Goal: Transaction & Acquisition: Purchase product/service

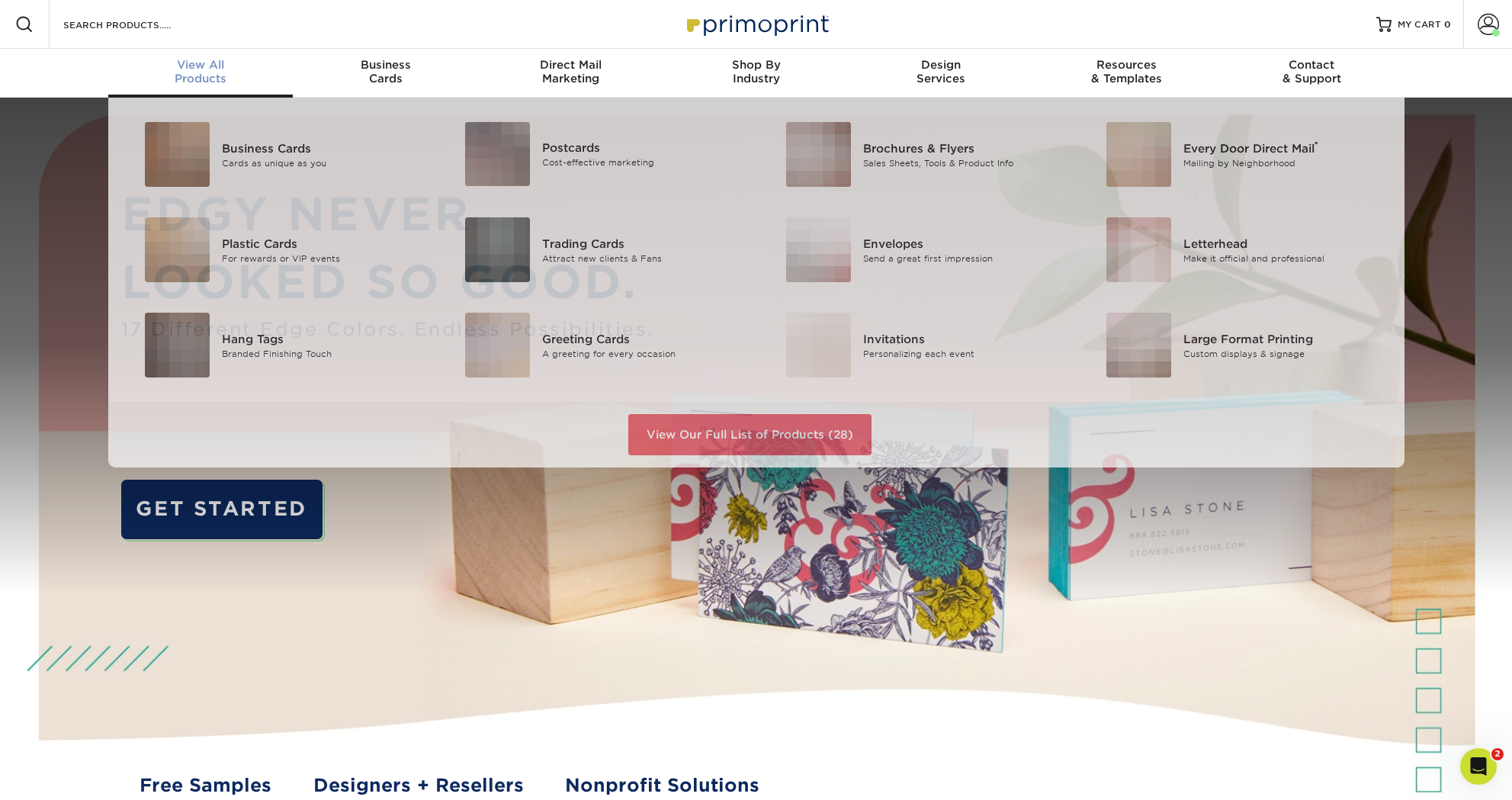
click at [216, 67] on span "View All" at bounding box center [200, 64] width 185 height 13
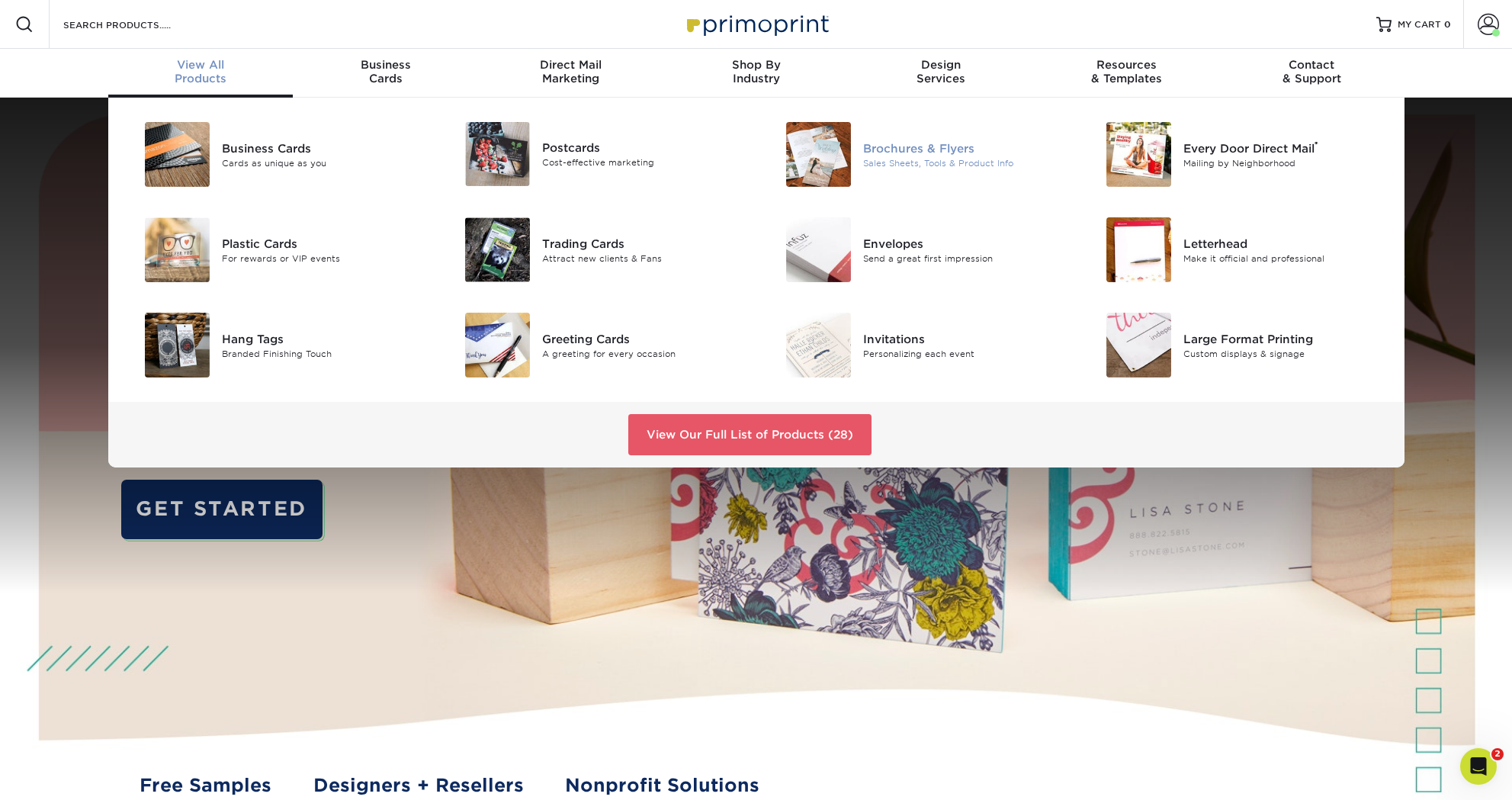
click at [924, 156] on div "Sales Sheets, Tools & Product Info" at bounding box center [964, 162] width 202 height 13
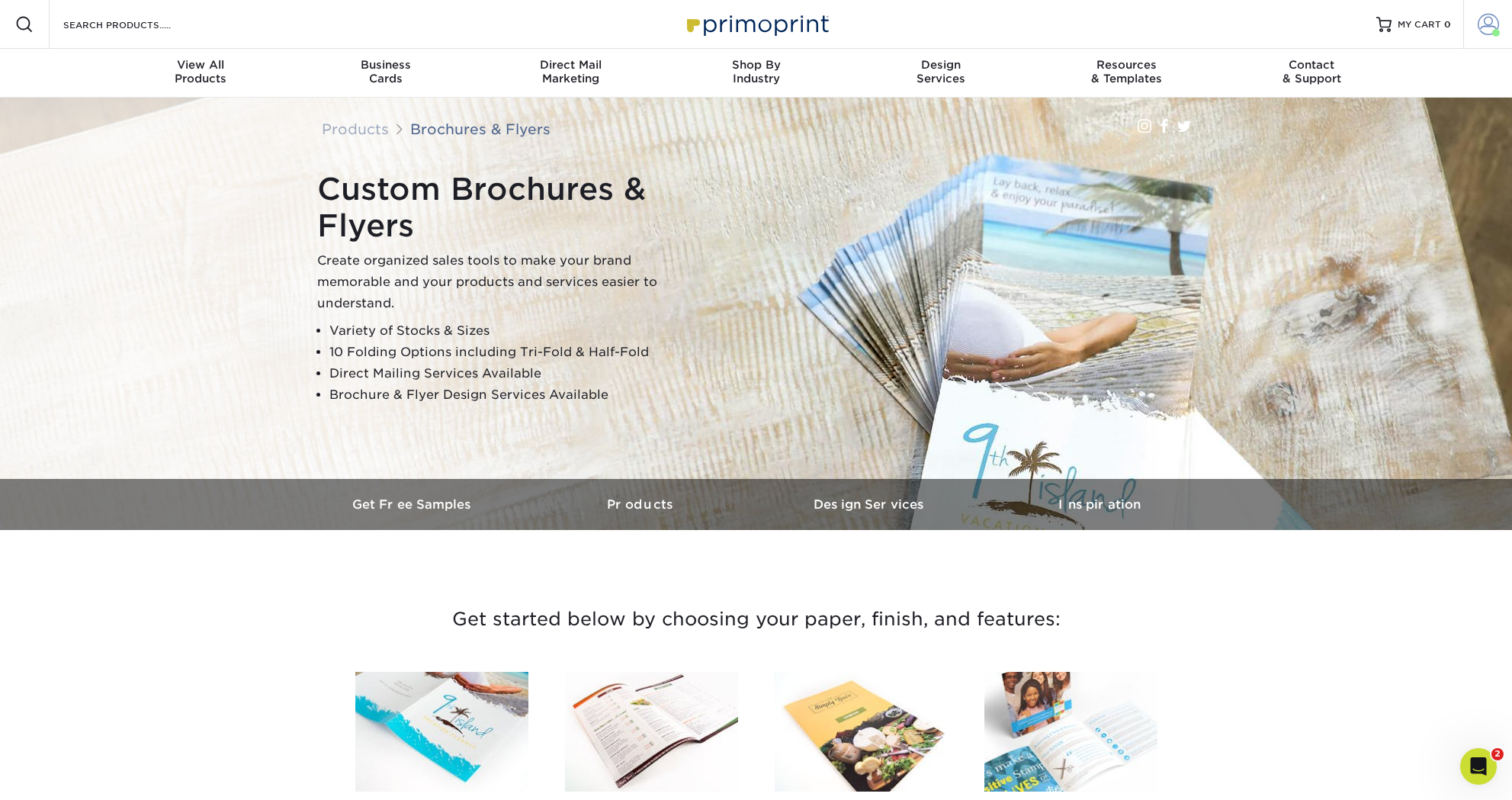
click at [1491, 20] on span at bounding box center [1489, 24] width 21 height 21
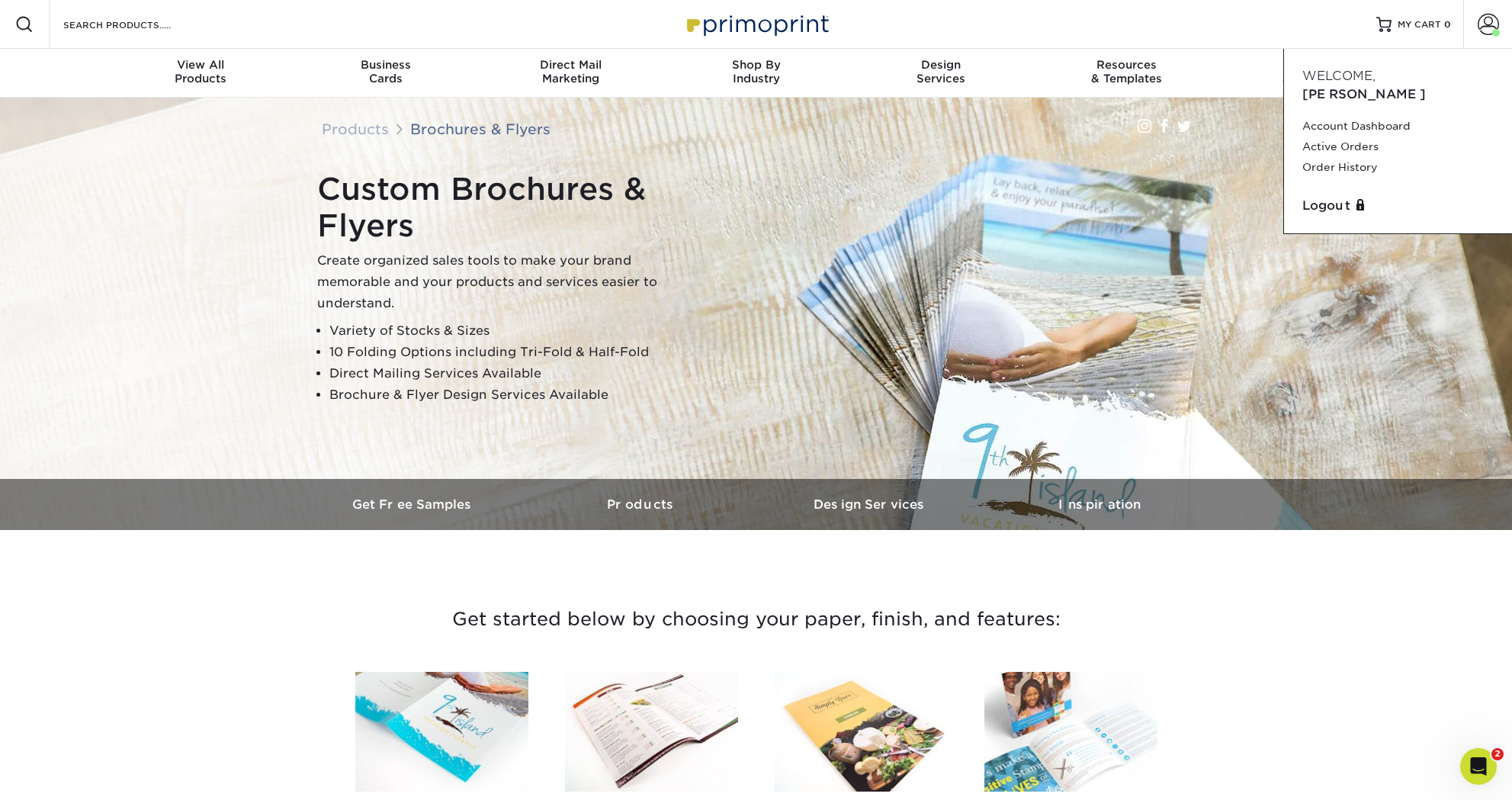
click at [838, 279] on div "Custom Brochures & Flyers Create organized sales tools to make your brand memor…" at bounding box center [763, 288] width 916 height 247
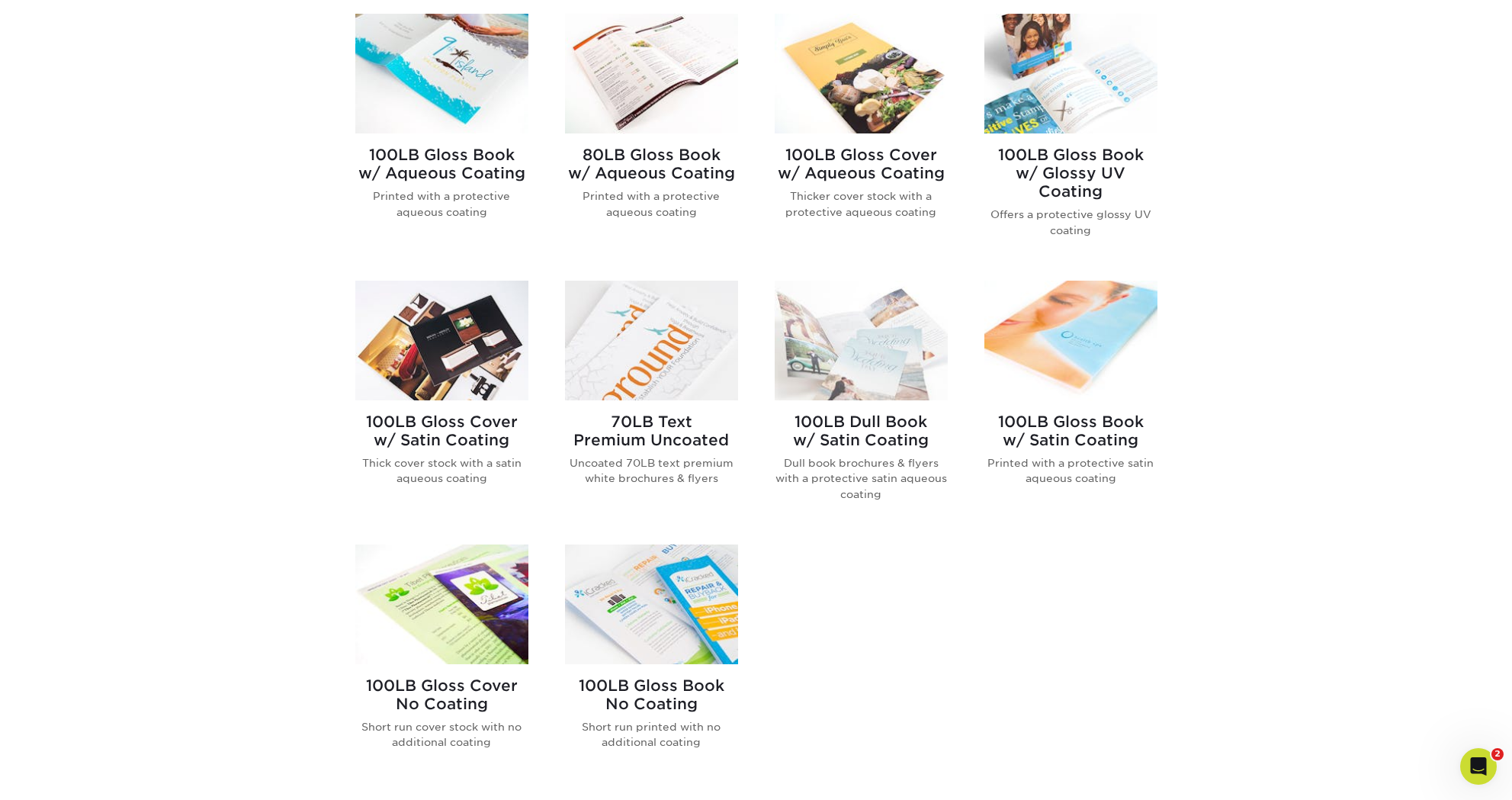
scroll to position [708, 0]
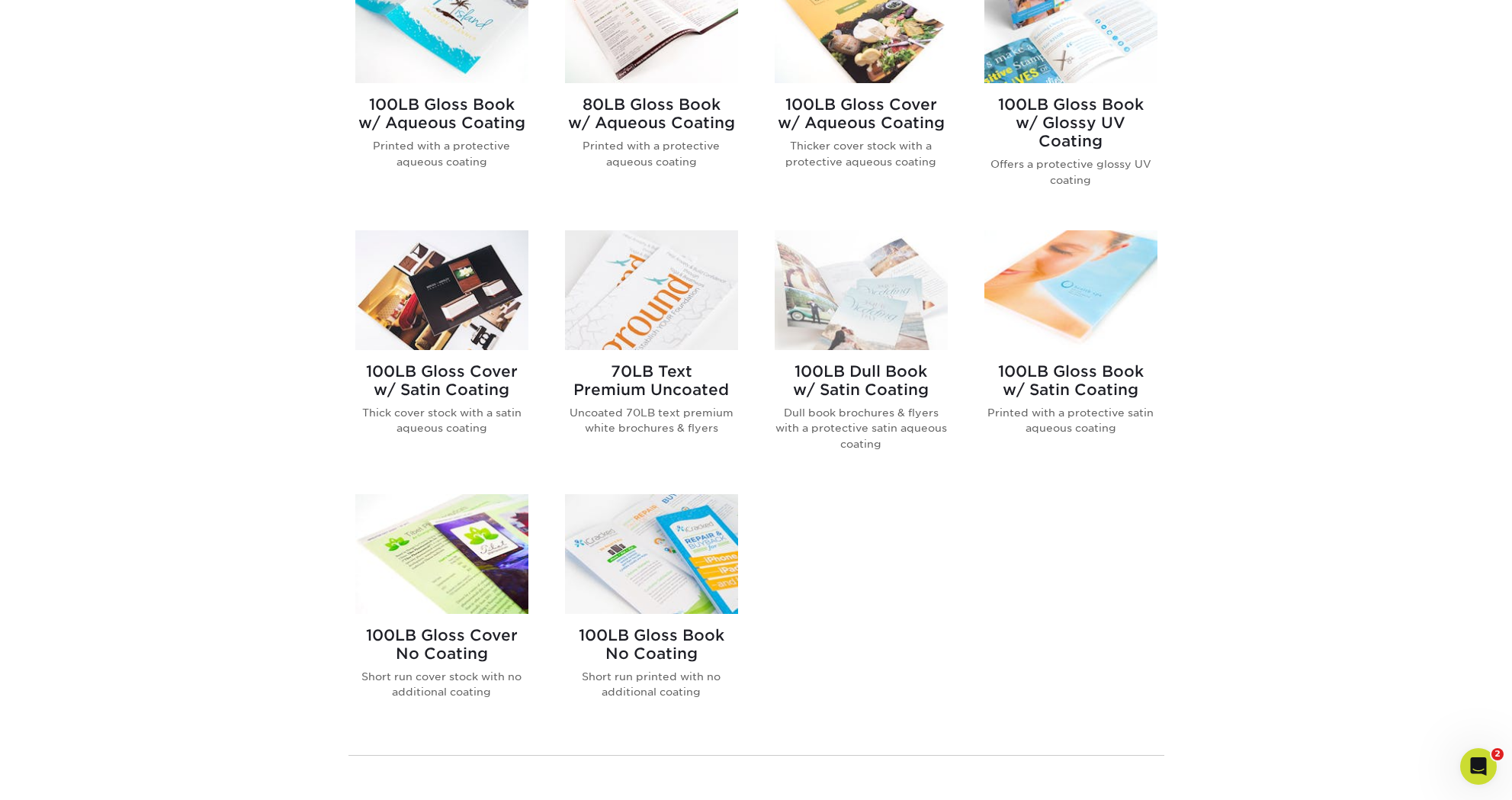
click at [1106, 304] on img at bounding box center [1071, 290] width 173 height 120
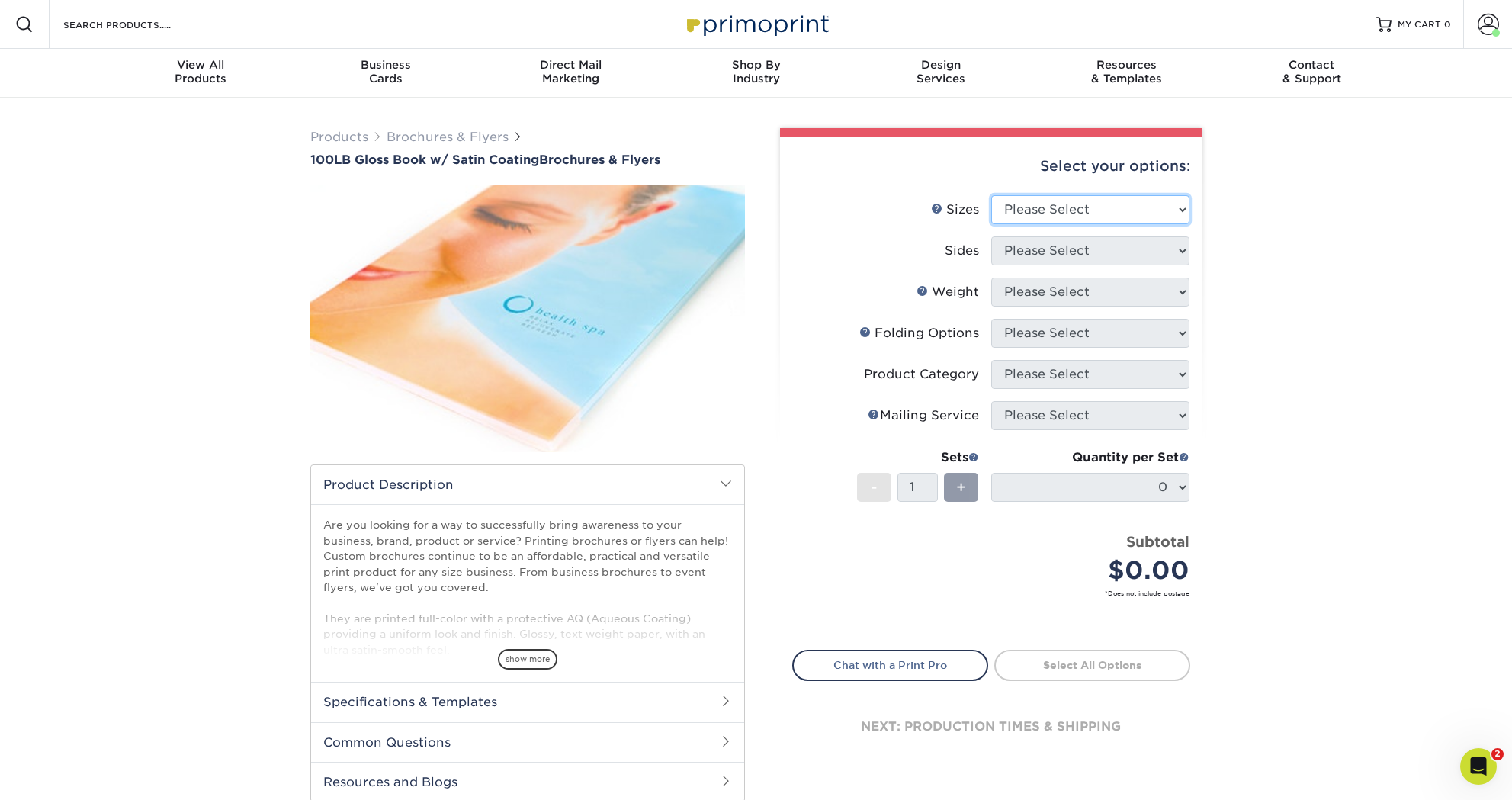
click at [1141, 200] on select "Please Select 3.67" x 8.5" 4" x 6" 4" x 8.5" 4" x 9" 4" x 11" 4.25" x 5.5" 4.25…" at bounding box center [1091, 209] width 199 height 29
select select "8.50x11.00"
click at [992, 195] on select "Please Select 3.67" x 8.5" 4" x 6" 4" x 8.5" 4" x 9" 4" x 11" 4.25" x 5.5" 4.25…" at bounding box center [1091, 209] width 199 height 29
click at [1085, 250] on select "Please Select Print Both Sides Print Front Only" at bounding box center [1091, 251] width 199 height 29
select select "13abbda7-1d64-4f25-8bb2-c179b224825d"
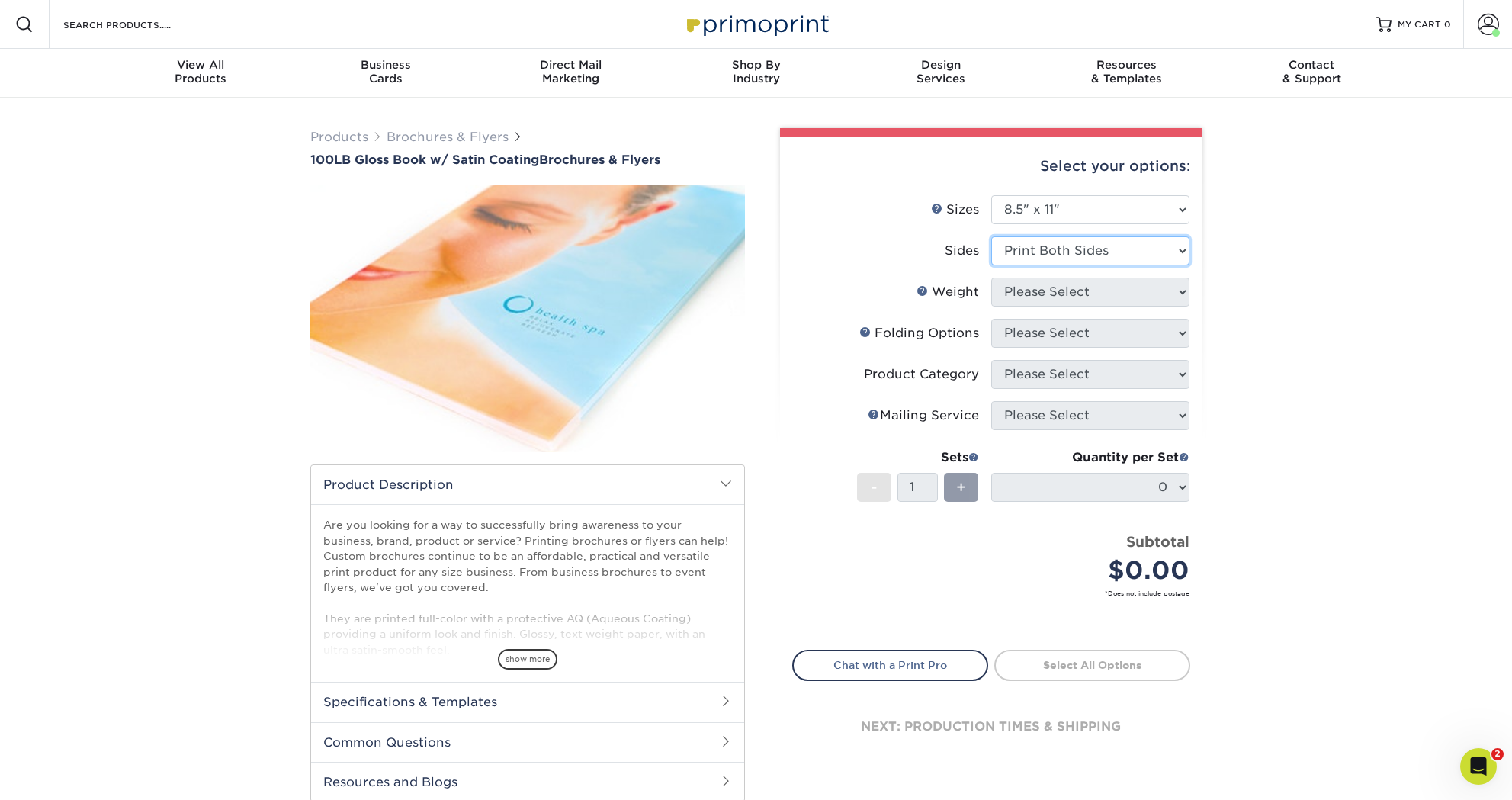
click at [992, 237] on select "Please Select Print Both Sides Print Front Only" at bounding box center [1091, 251] width 199 height 29
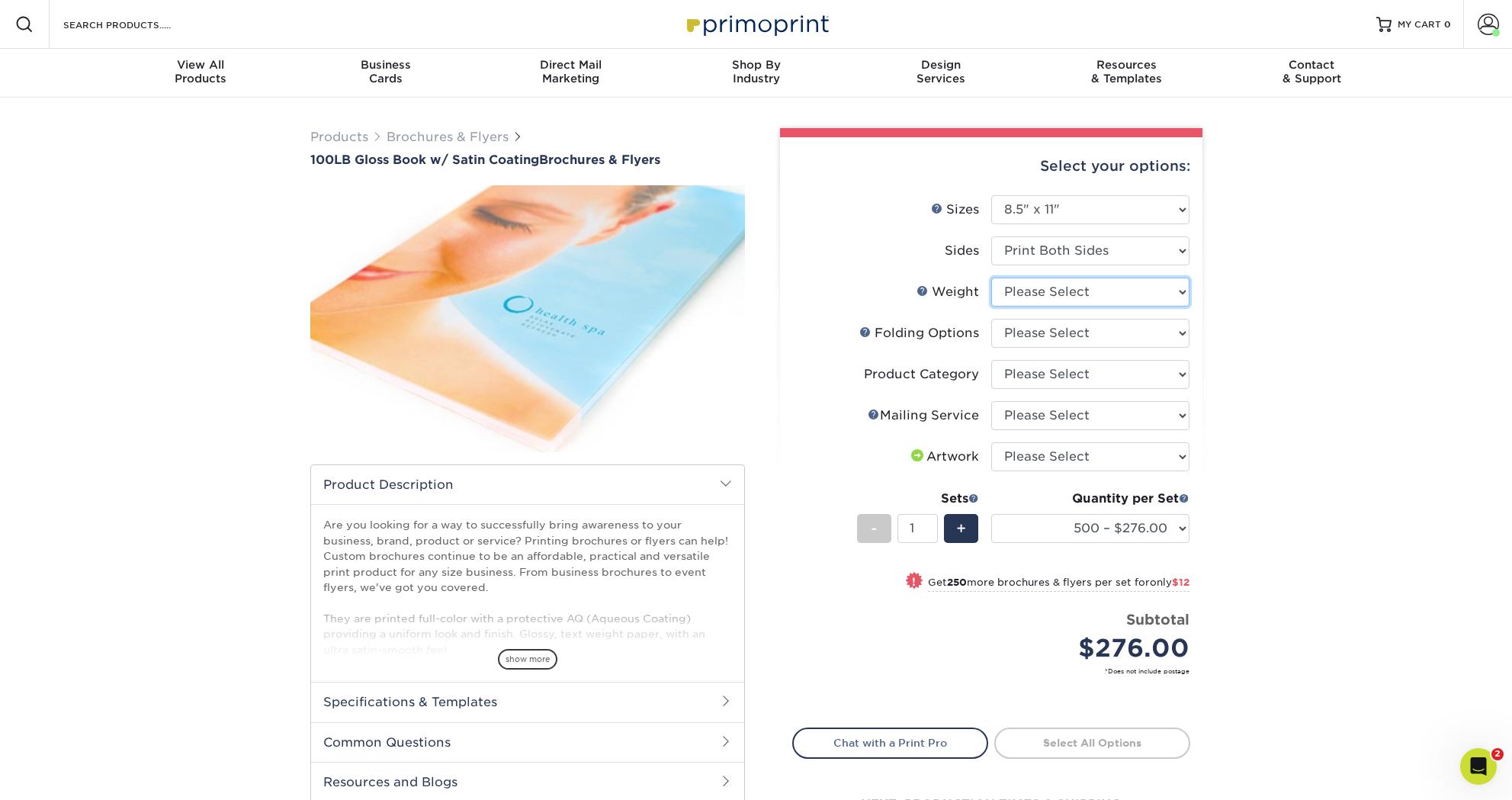
click at [1079, 289] on select "Please Select 100LB" at bounding box center [1091, 291] width 199 height 29
select select "100LB"
click at [992, 277] on select "Please Select 100LB" at bounding box center [1091, 291] width 199 height 29
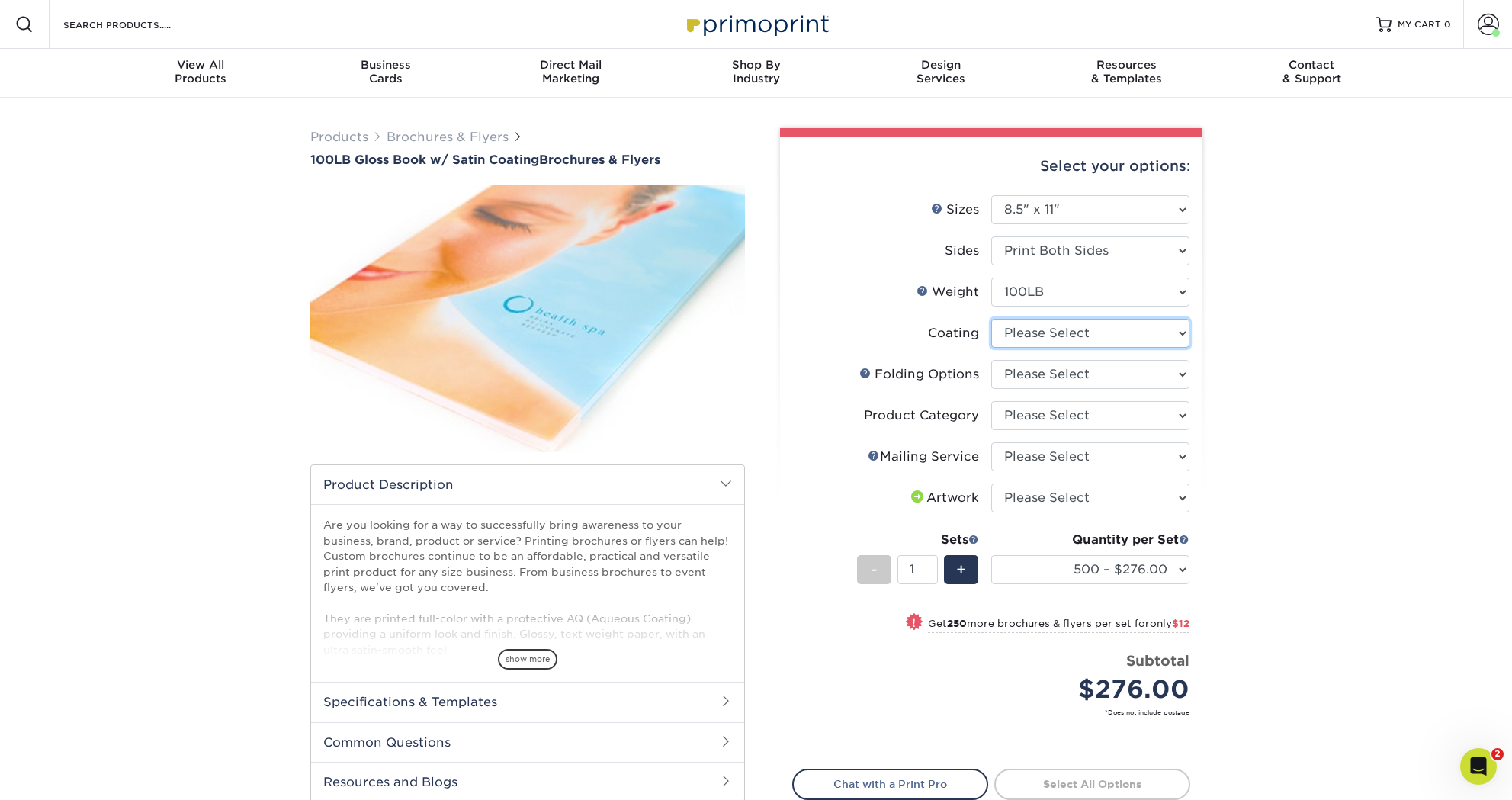
click at [1058, 330] on select at bounding box center [1091, 333] width 199 height 29
select select "1753ff32-3d28-4f95-990a-6fda0dbe3d7c"
click at [992, 319] on select at bounding box center [1091, 333] width 199 height 29
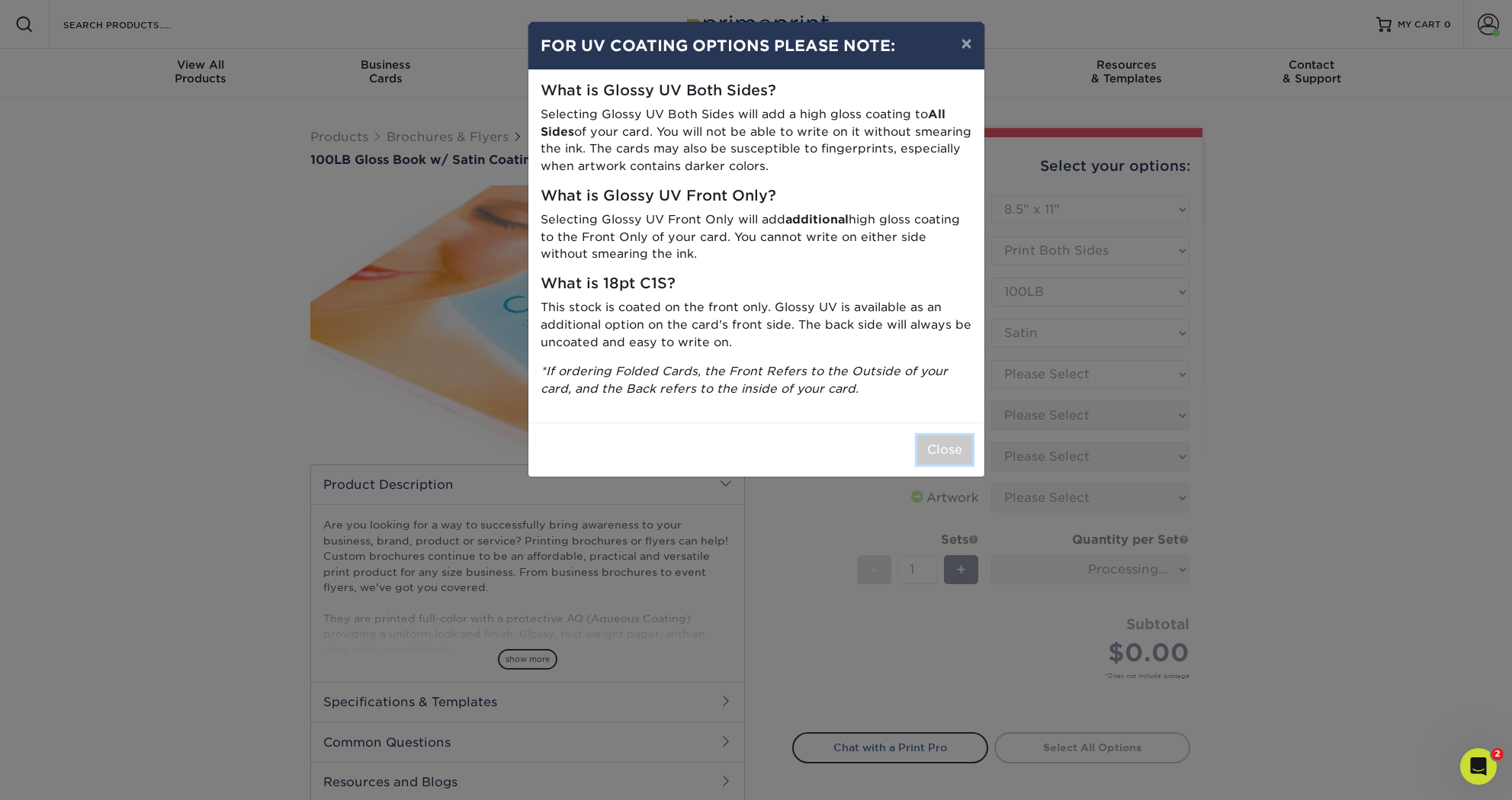
click at [942, 447] on button "Close" at bounding box center [945, 449] width 55 height 29
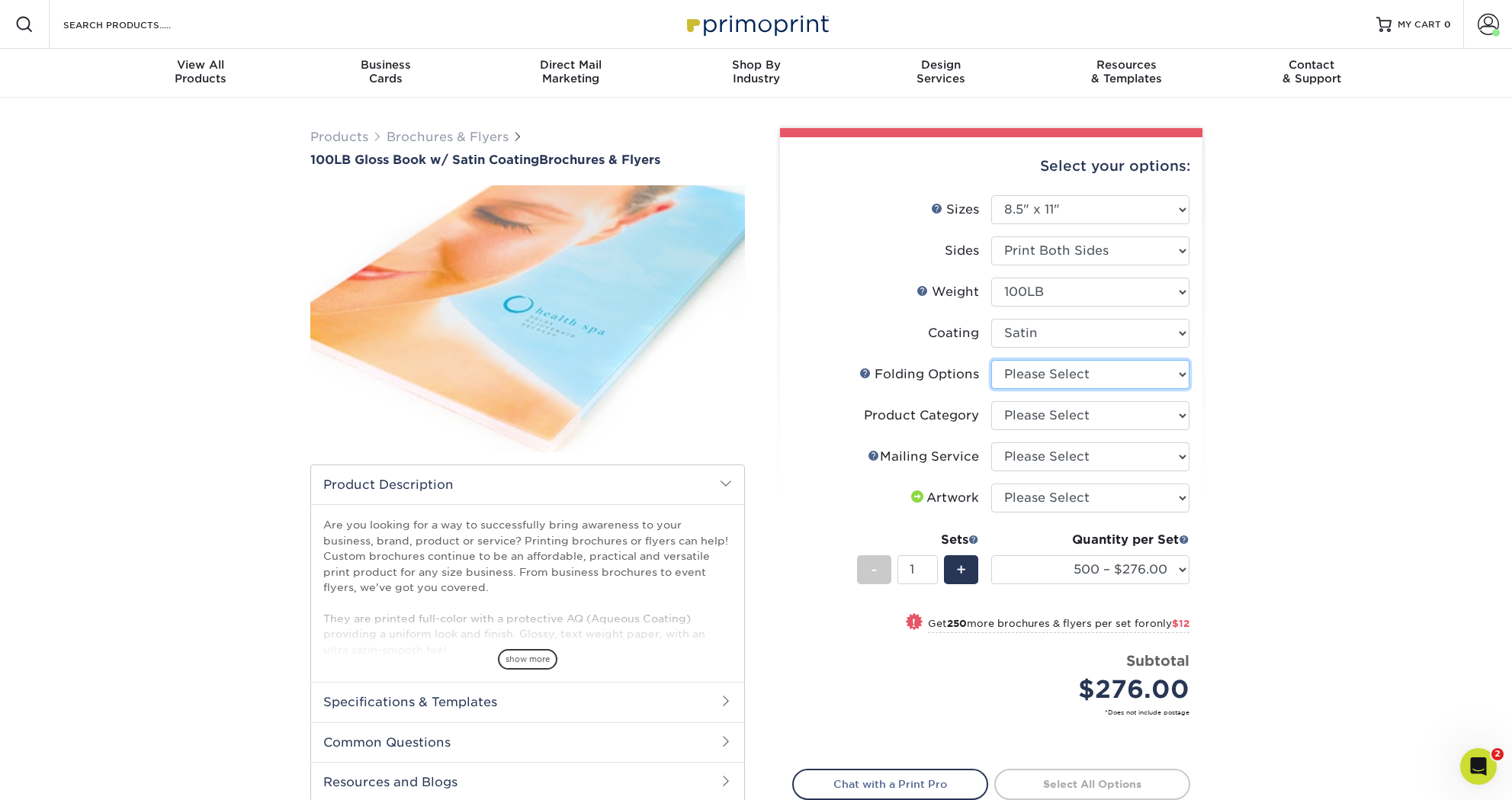
click at [1081, 370] on select "Please Select FLAT - No Folding Accordion Fold Half-Fold (Vertical) Half-Fold (…" at bounding box center [1091, 374] width 199 height 29
select select "6bd2fd9e-193e-4811-88f7-94c08206d735"
click at [992, 360] on select "Please Select FLAT - No Folding Accordion Fold Half-Fold (Vertical) Half-Fold (…" at bounding box center [1091, 374] width 199 height 29
click at [1077, 413] on select "Please Select Flyers and Brochures" at bounding box center [1091, 416] width 199 height 29
select select "1a668080-6b7c-4174-b399-2c3833b27ef4"
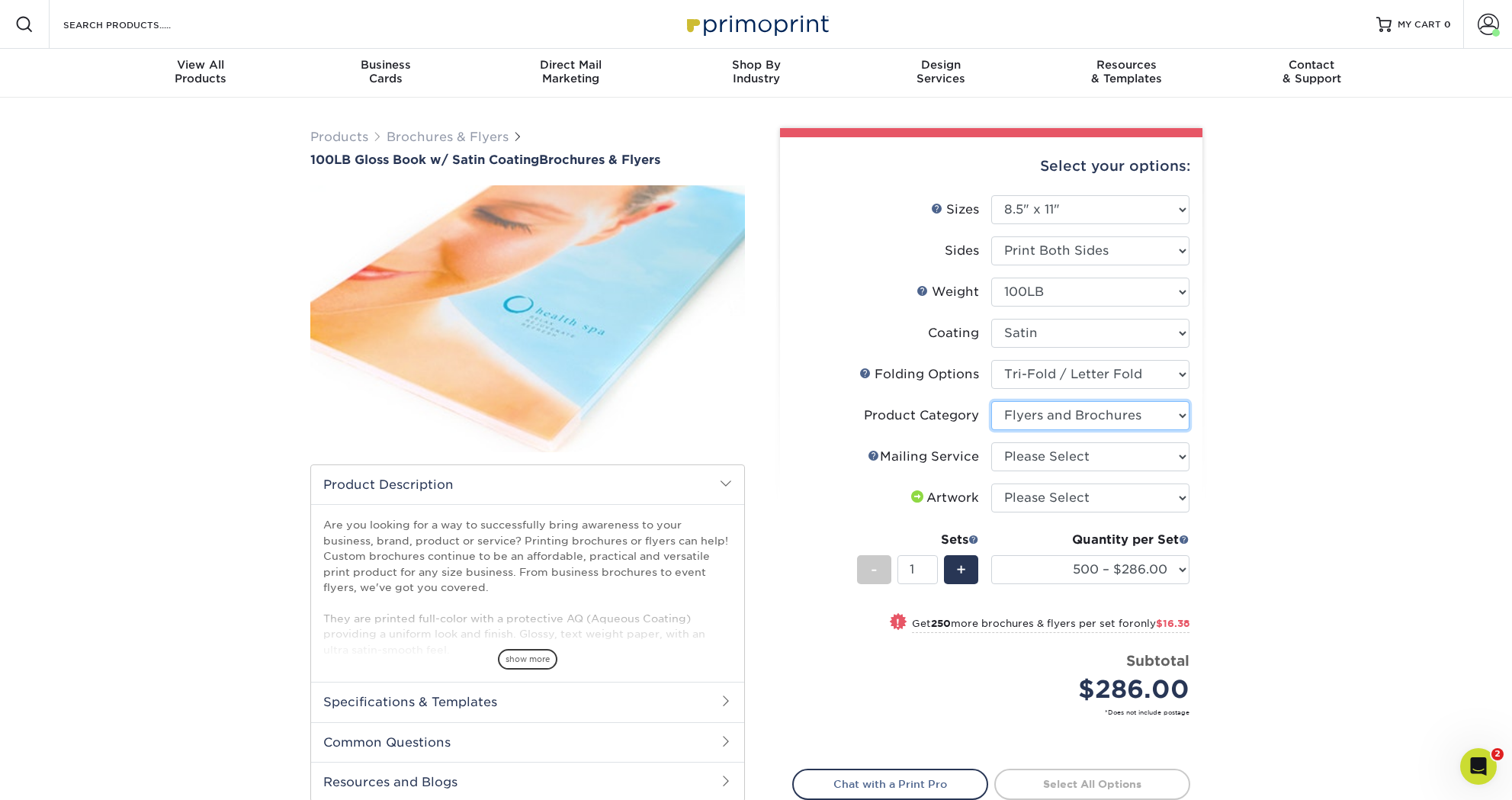
click at [992, 401] on select "Please Select Flyers and Brochures" at bounding box center [1091, 416] width 199 height 29
click at [1053, 456] on select "Please Select No Direct Mailing Service No, I will mail/stamp/imprint Direct Ma…" at bounding box center [1091, 456] width 199 height 29
select select "3e5e9bdd-d78a-4c28-a41d-fe1407925ca6"
click at [992, 442] on select "Please Select No Direct Mailing Service No, I will mail/stamp/imprint Direct Ma…" at bounding box center [1091, 456] width 199 height 29
click at [1048, 493] on select "Please Select I will upload files I need a design - $175" at bounding box center [1091, 498] width 199 height 29
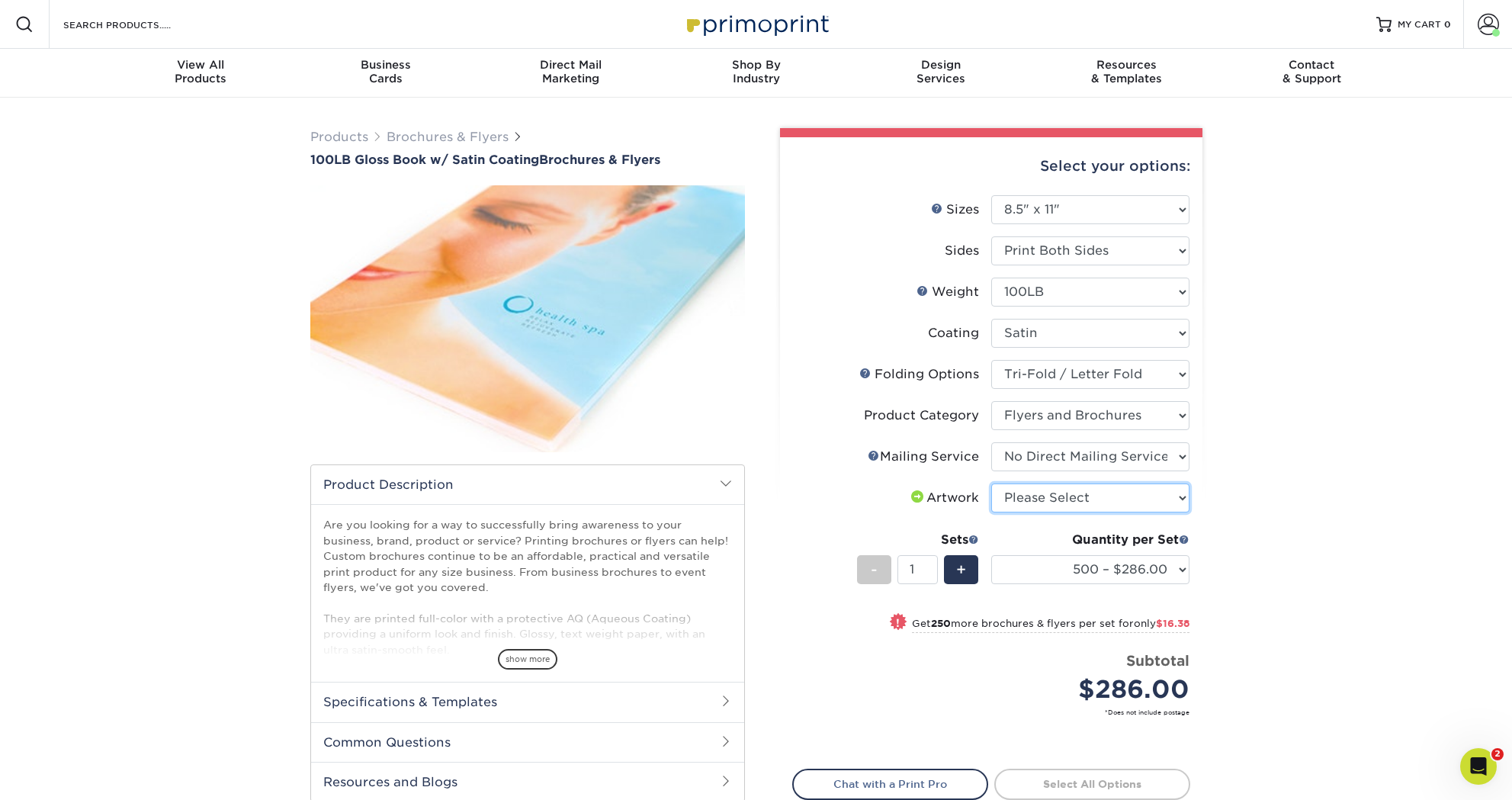
select select "upload"
click at [992, 484] on select "Please Select I will upload files I need a design - $175" at bounding box center [1091, 498] width 199 height 29
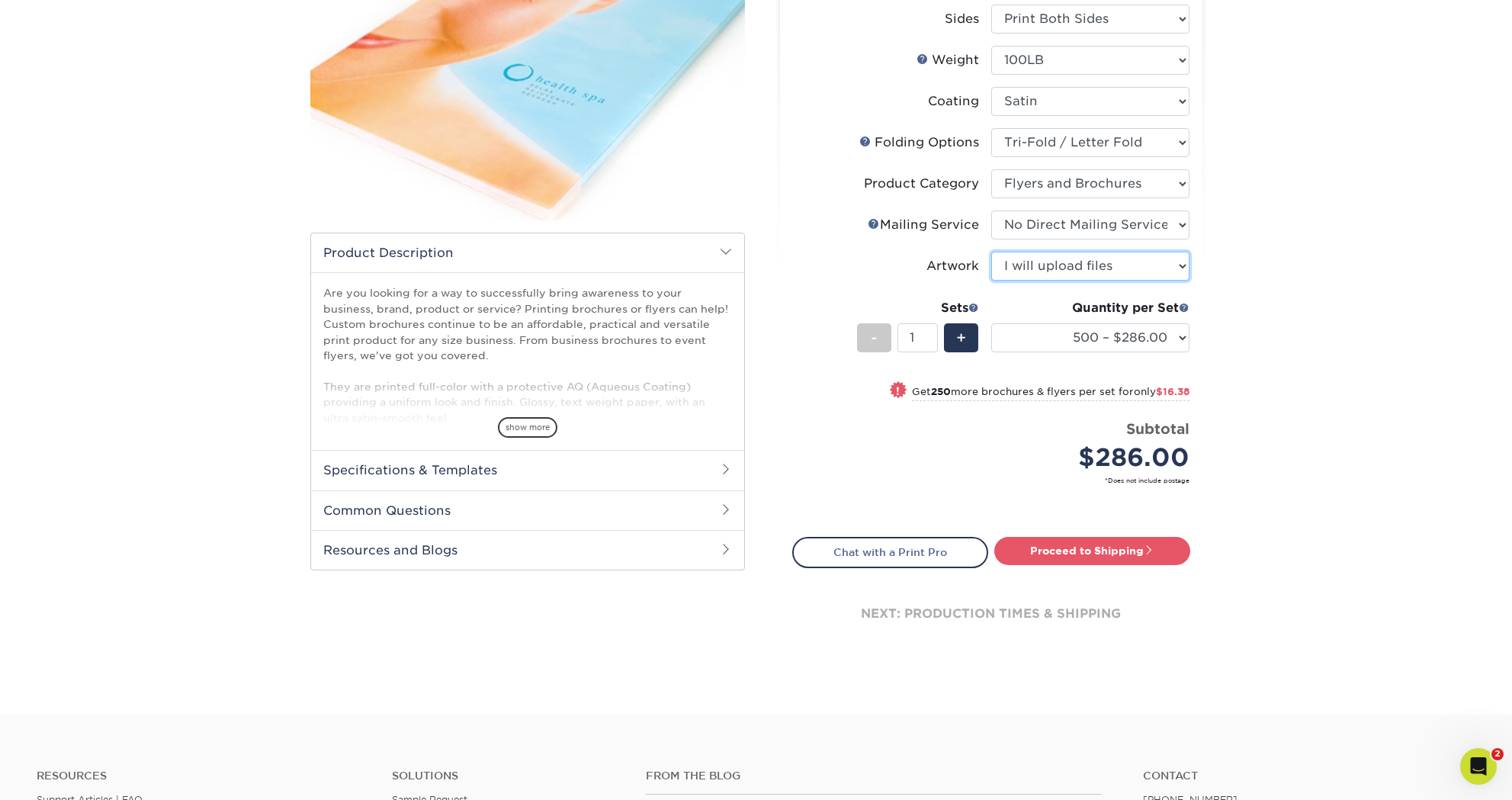
scroll to position [233, 0]
click at [1077, 550] on link "Proceed to Shipping" at bounding box center [1092, 548] width 196 height 27
type input "Set 1"
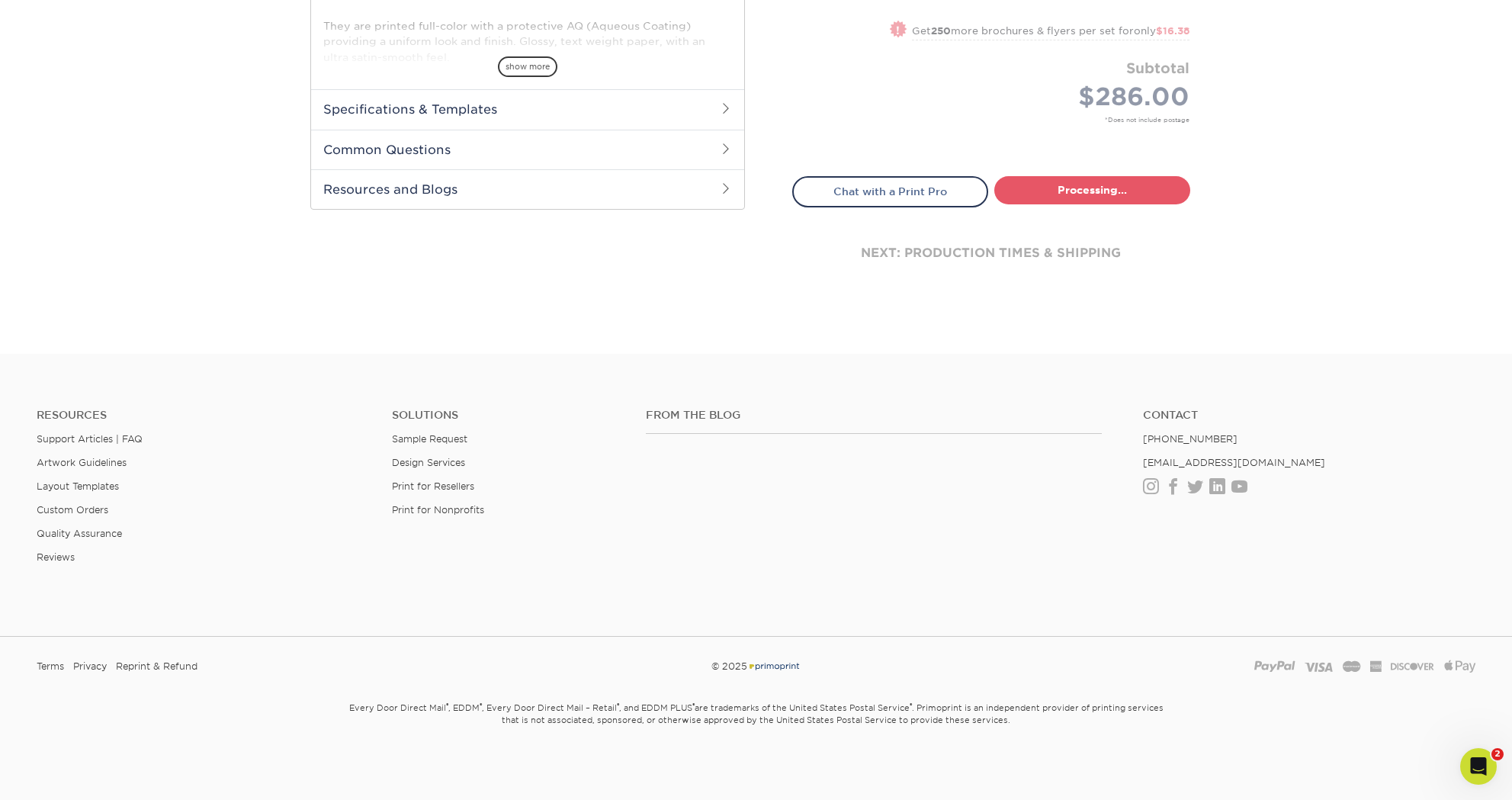
select select "fc2b0ae4-b4dc-47cf-a71d-7b91a7524e22"
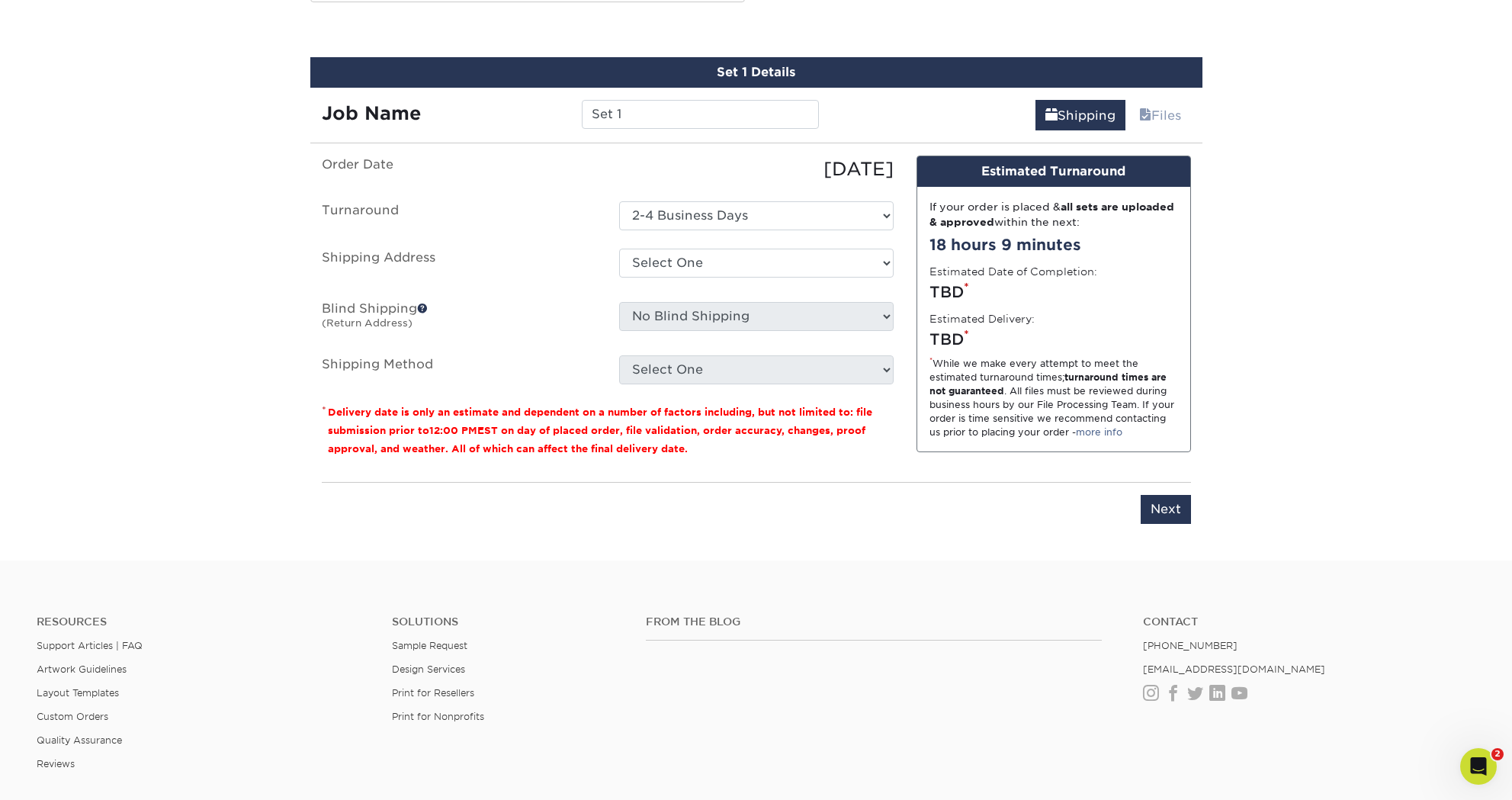
scroll to position [811, 0]
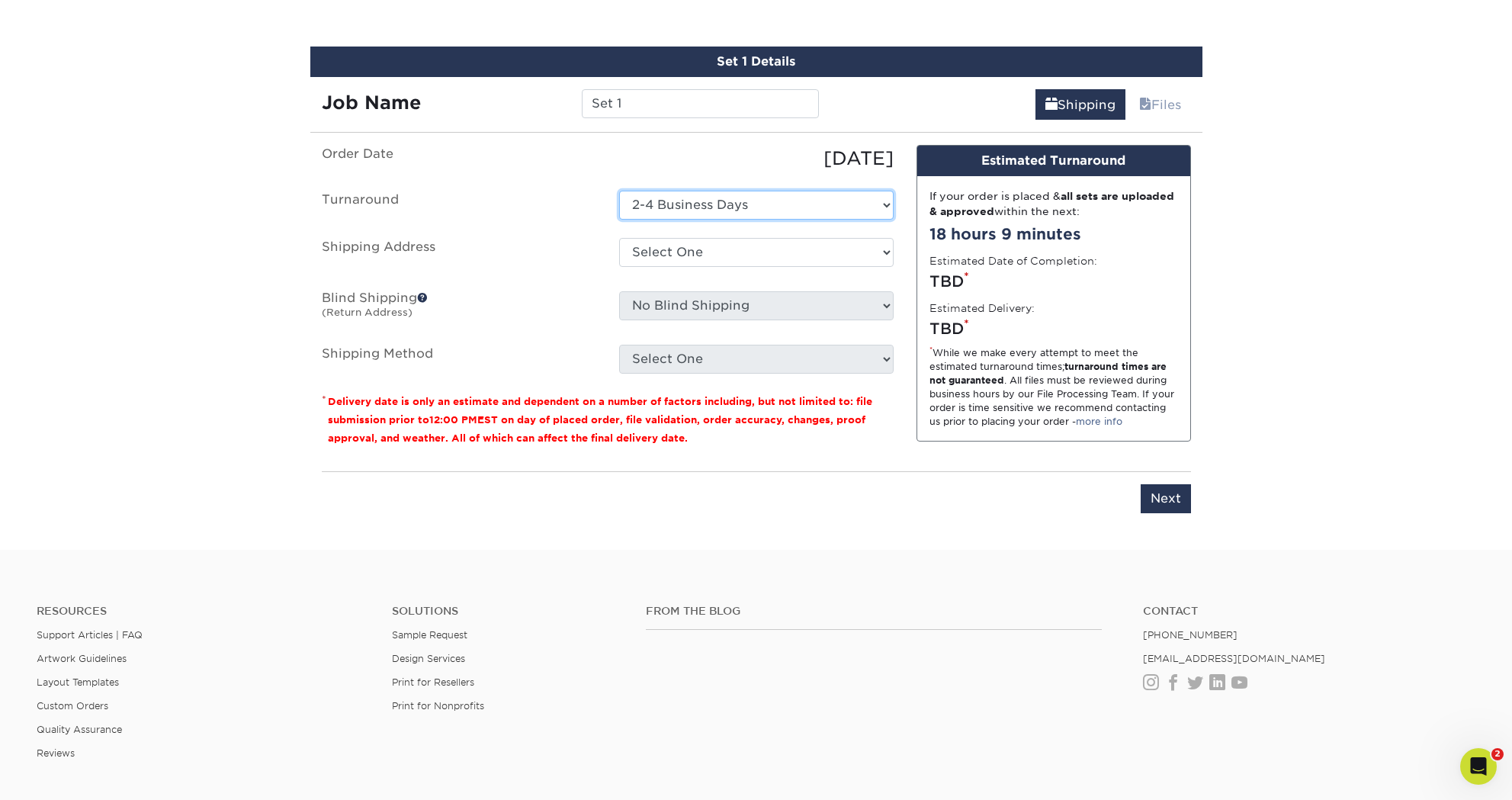
click at [714, 206] on select "Select One 2-4 Business Days" at bounding box center [757, 205] width 275 height 29
click at [620, 190] on select "Select One 2-4 Business Days" at bounding box center [757, 205] width 275 height 29
click at [699, 256] on select "Select One Aaron Parry Home Breezy Chris Dutton Home Justin Ulichney - Breezy S…" at bounding box center [757, 252] width 275 height 29
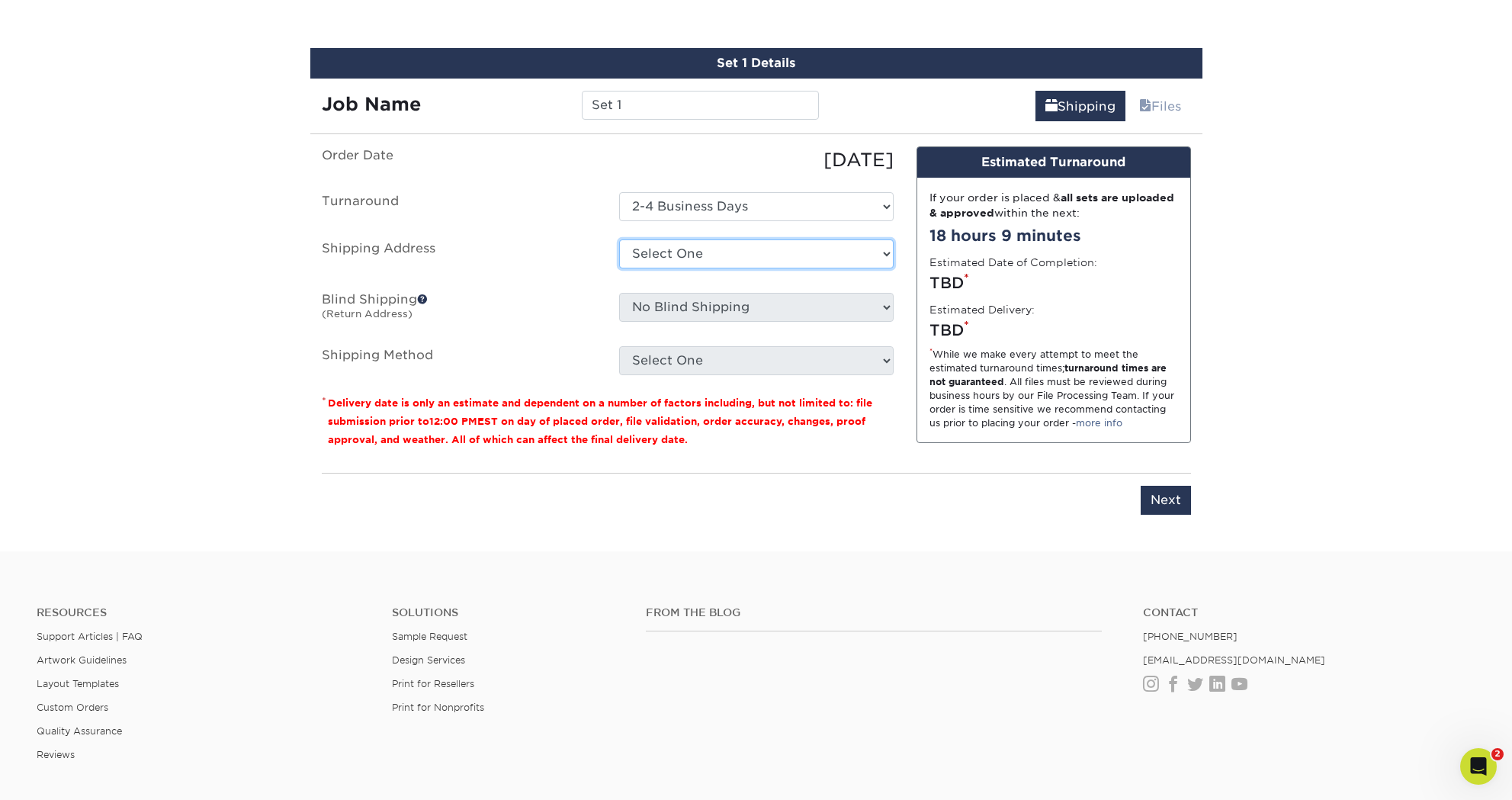
select select "286460"
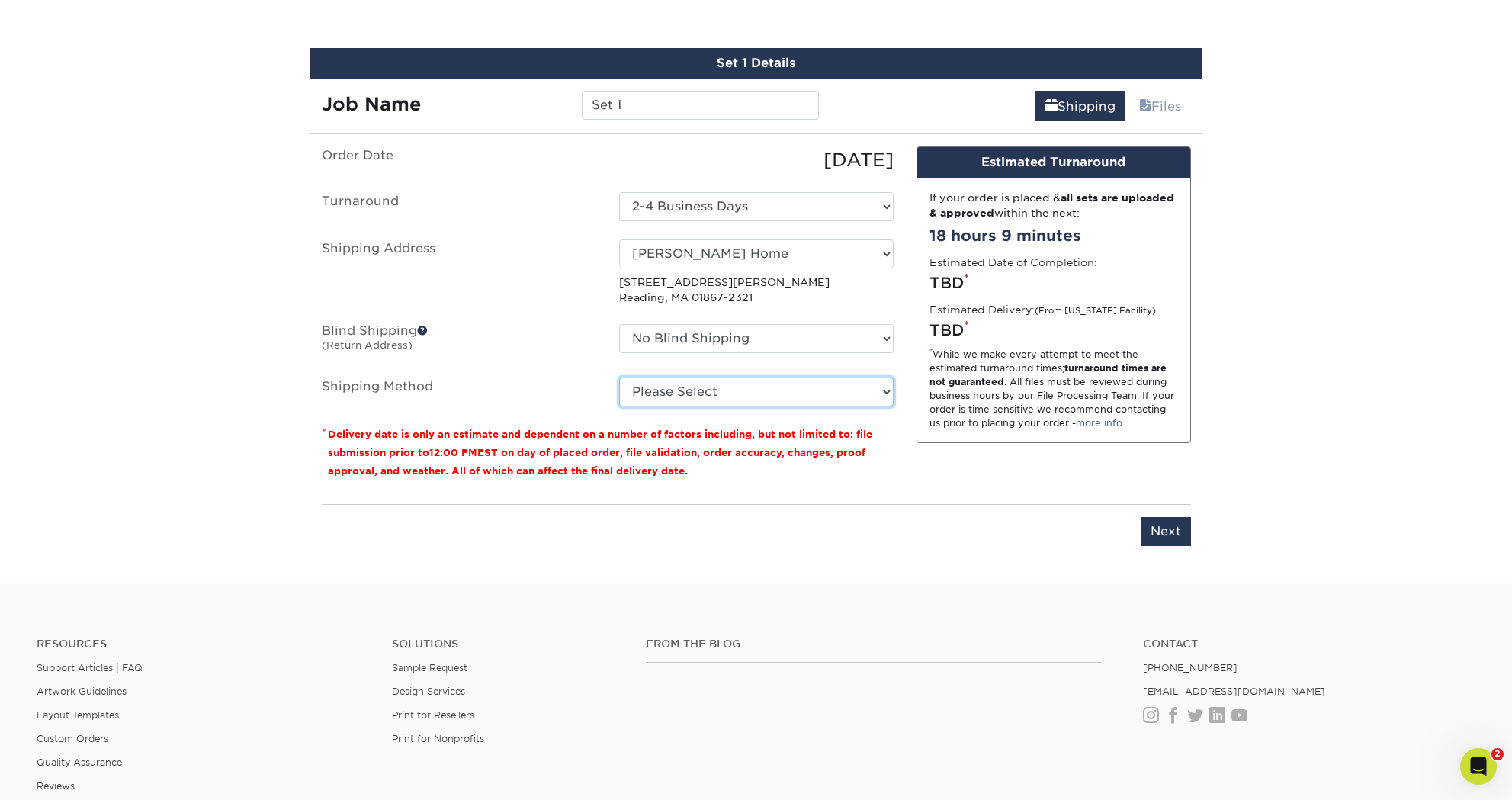
click at [698, 391] on select "Please Select Ground Shipping (+$25.33) 3 Day Shipping Service (+$36.74) 2 Day …" at bounding box center [757, 392] width 275 height 29
select select "03"
click at [620, 377] on select "Please Select Ground Shipping (+$25.33) 3 Day Shipping Service (+$36.74) 2 Day …" at bounding box center [757, 392] width 275 height 29
click at [943, 563] on div "You've choosen mailing services! If you have a csv address list please upload i…" at bounding box center [756, 355] width 869 height 418
click at [1162, 532] on input "Next" at bounding box center [1165, 531] width 51 height 29
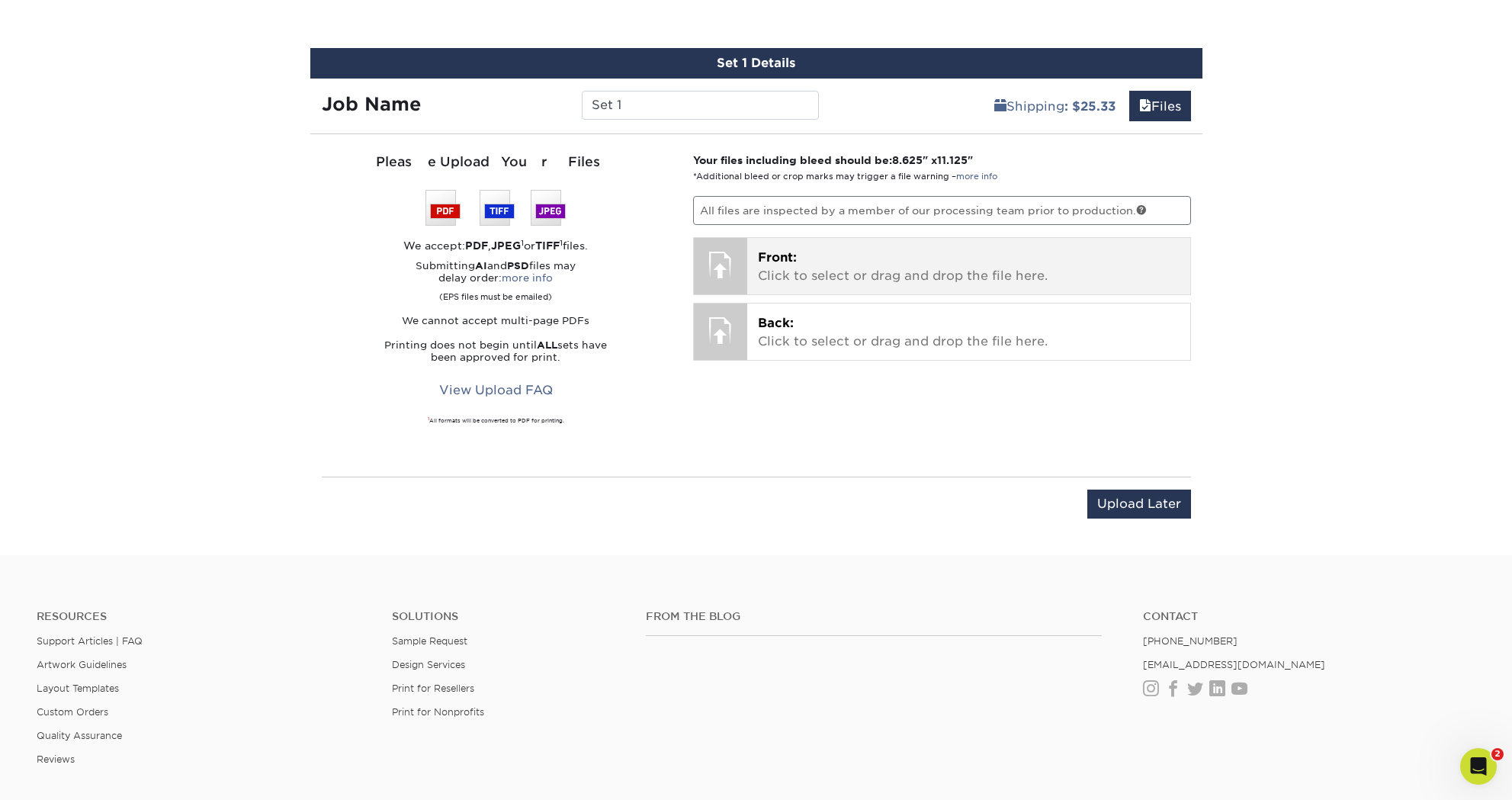
click at [812, 256] on p "Front: Click to select or drag and drop the file here." at bounding box center [969, 267] width 422 height 36
click at [932, 279] on p "Front: Click to select or drag and drop the file here." at bounding box center [969, 267] width 422 height 36
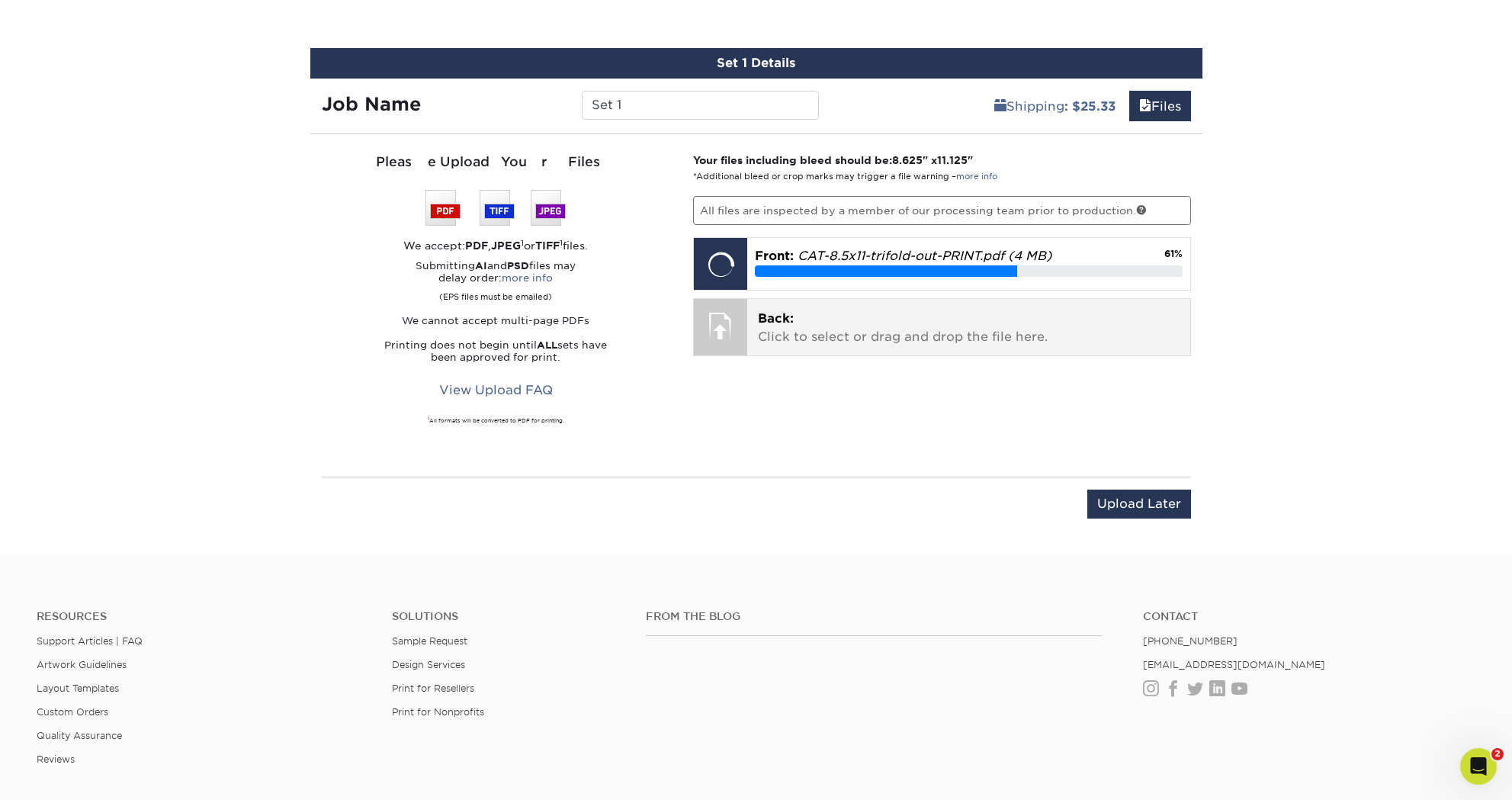
scroll to position [812, 0]
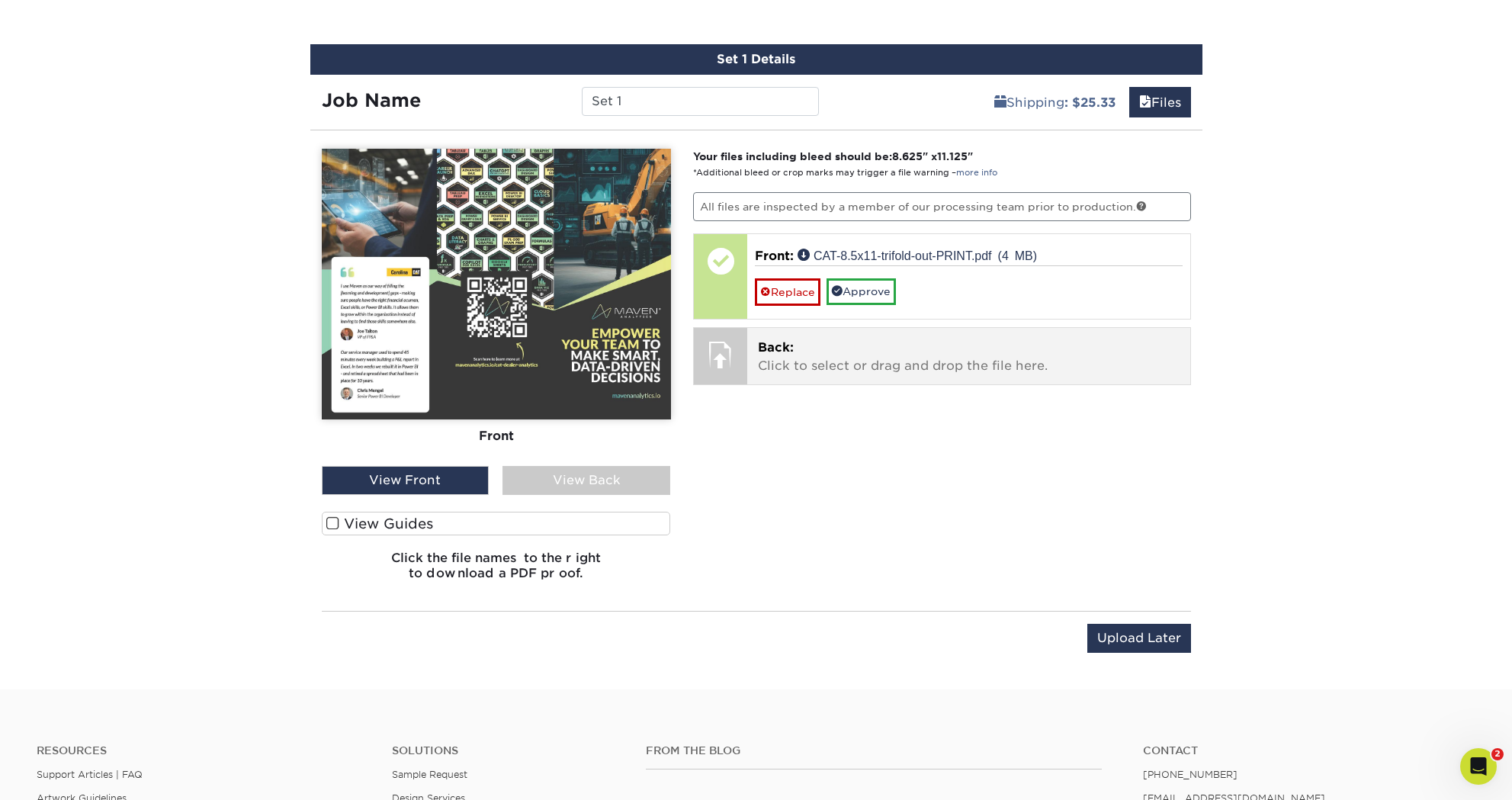
click at [846, 359] on p "Back: Click to select or drag and drop the file here." at bounding box center [969, 356] width 422 height 36
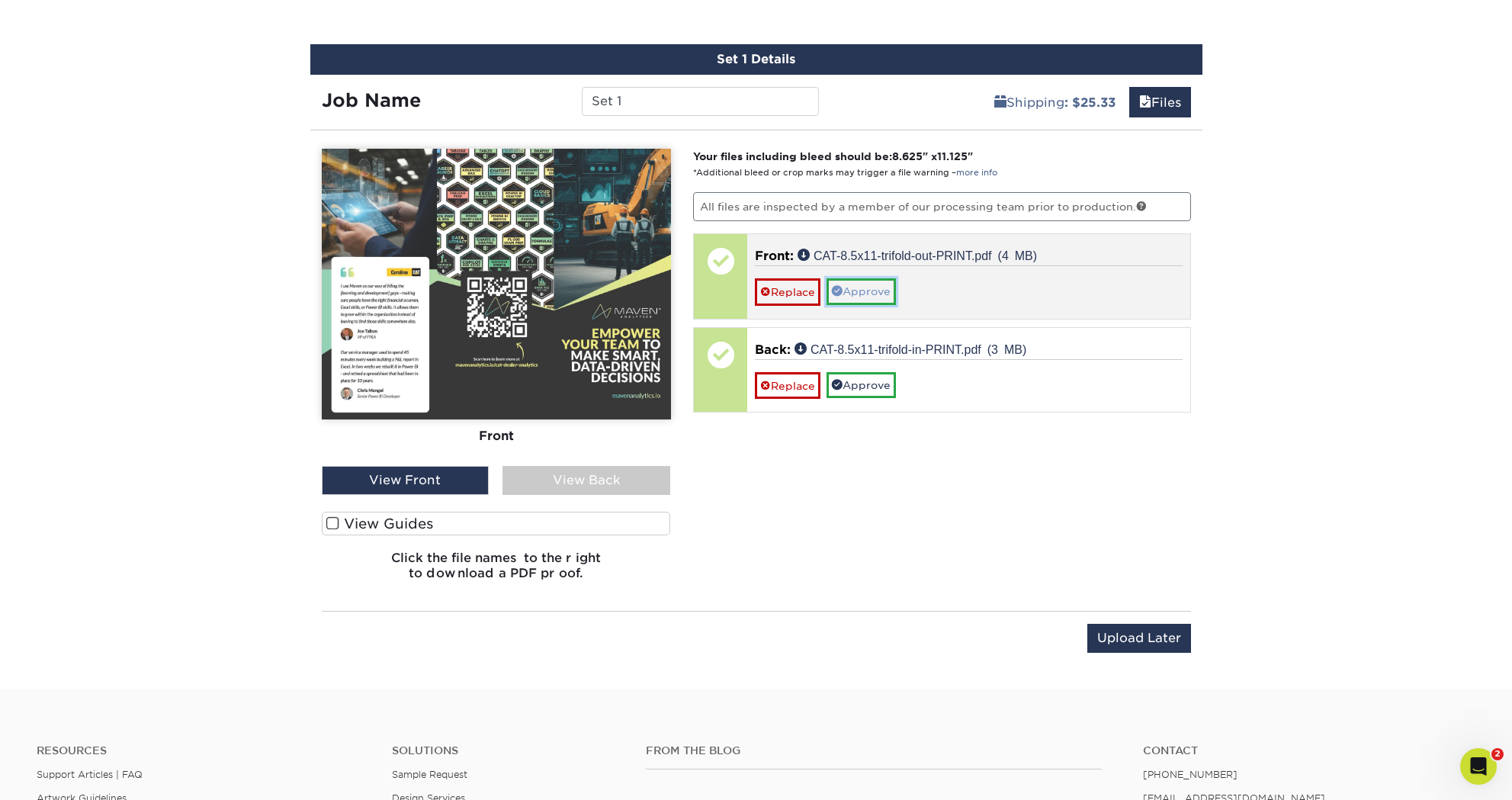
click at [885, 291] on link "Approve" at bounding box center [861, 291] width 69 height 26
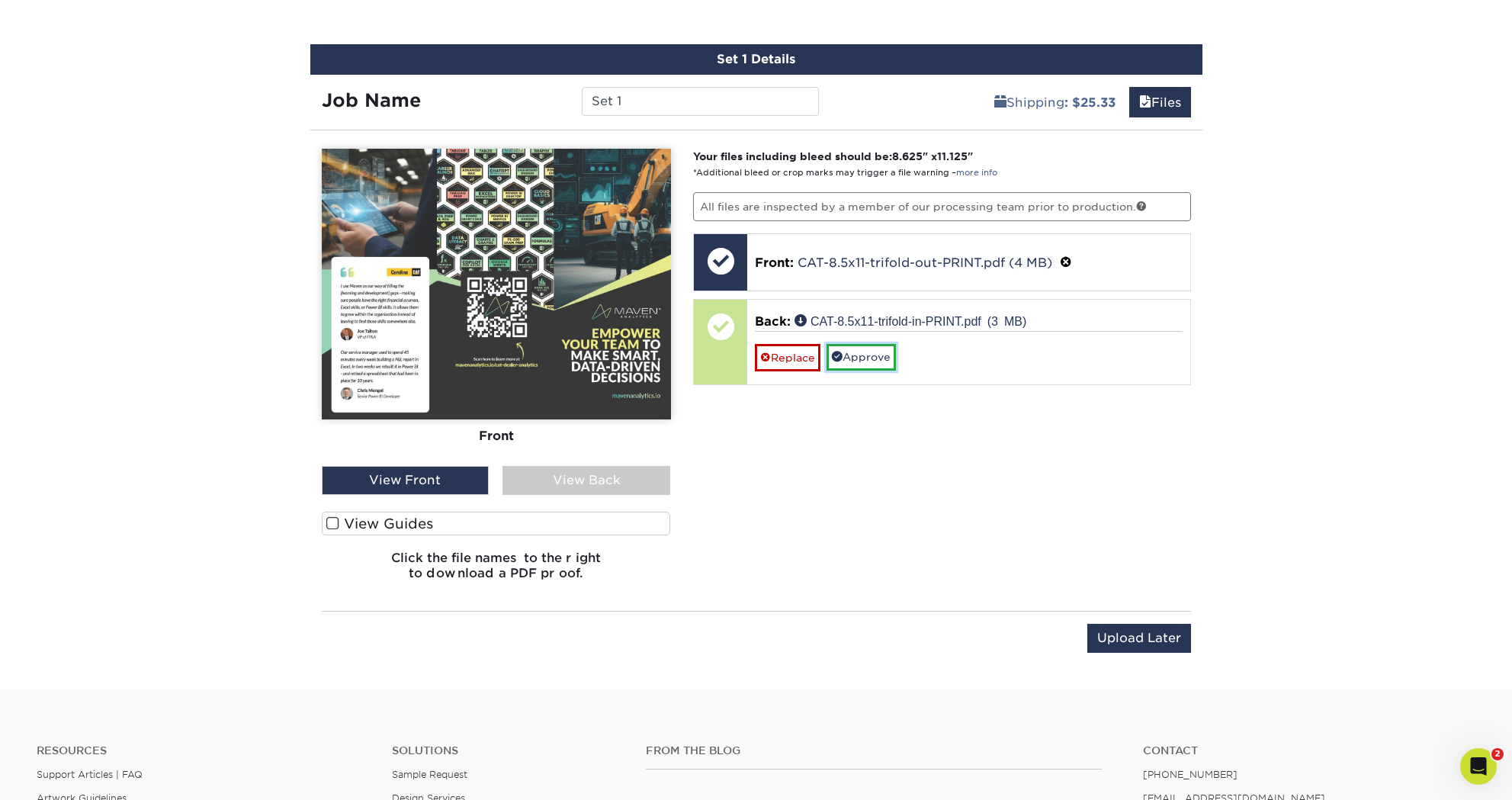
drag, startPoint x: 869, startPoint y: 353, endPoint x: 880, endPoint y: 362, distance: 14.2
click at [869, 353] on link "Approve" at bounding box center [861, 356] width 69 height 26
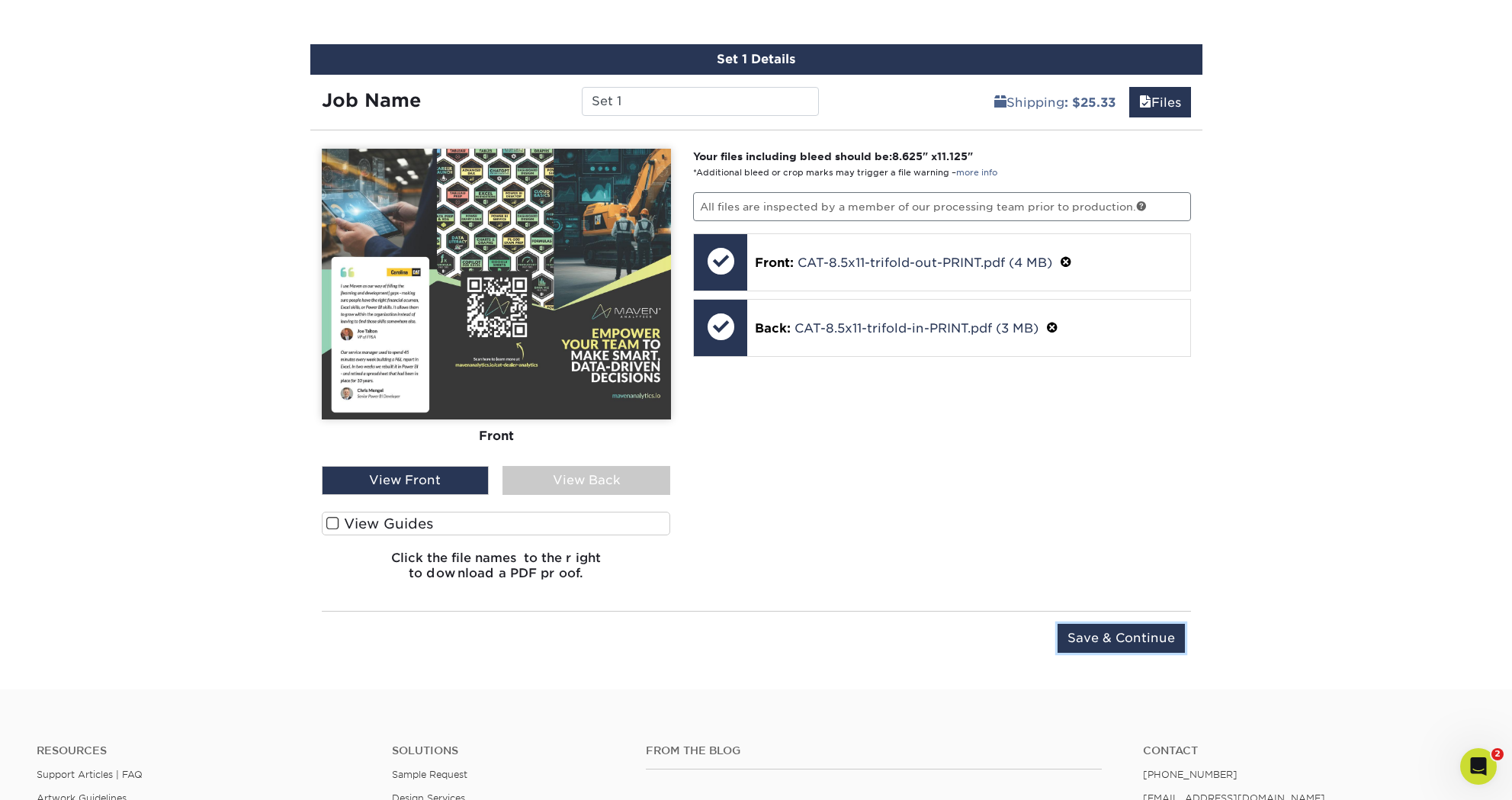
click at [1138, 642] on input "Save & Continue" at bounding box center [1122, 638] width 128 height 29
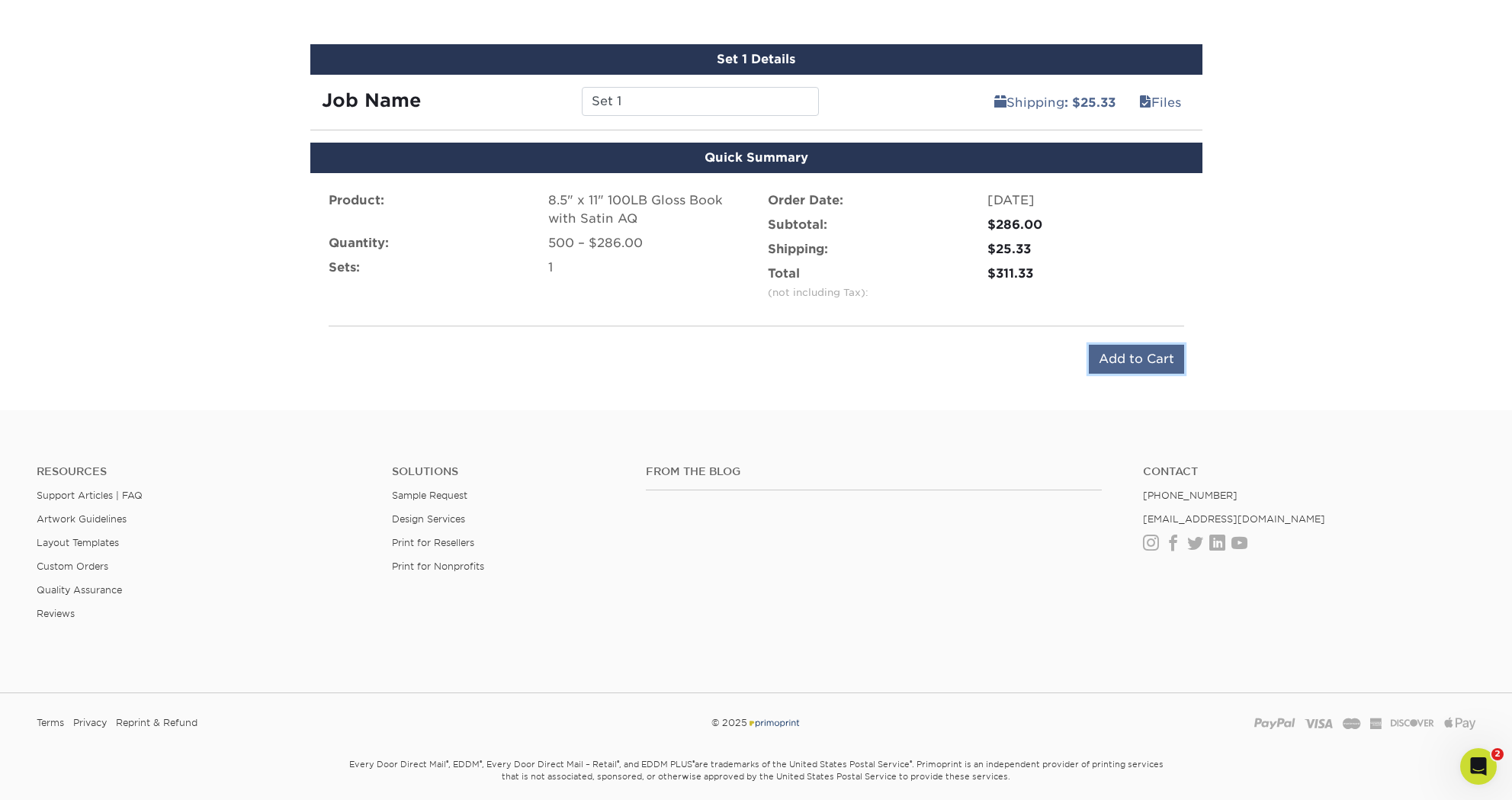
click at [1142, 351] on input "Add to Cart" at bounding box center [1137, 359] width 96 height 29
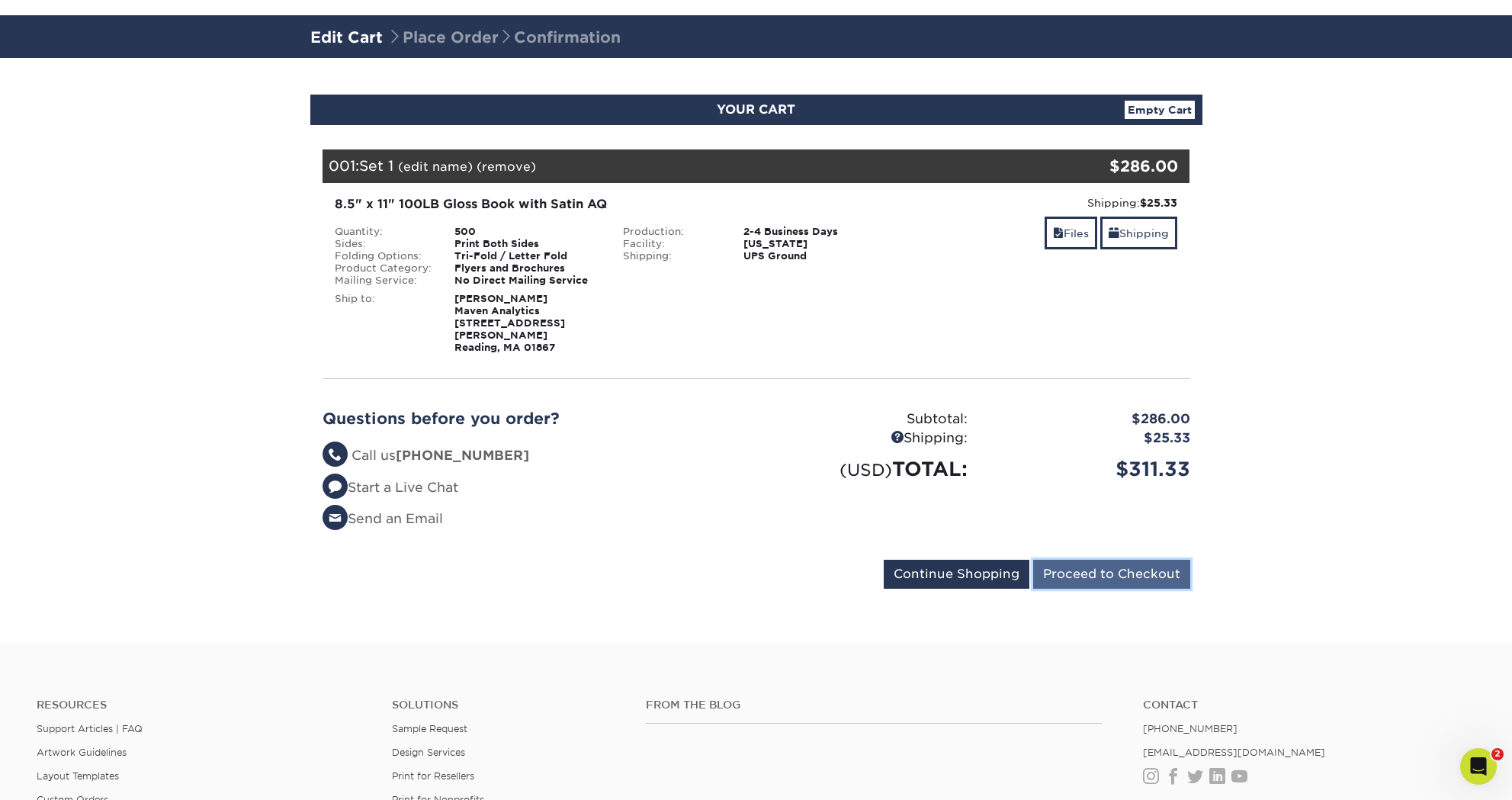
click at [1114, 560] on input "Proceed to Checkout" at bounding box center [1111, 574] width 157 height 29
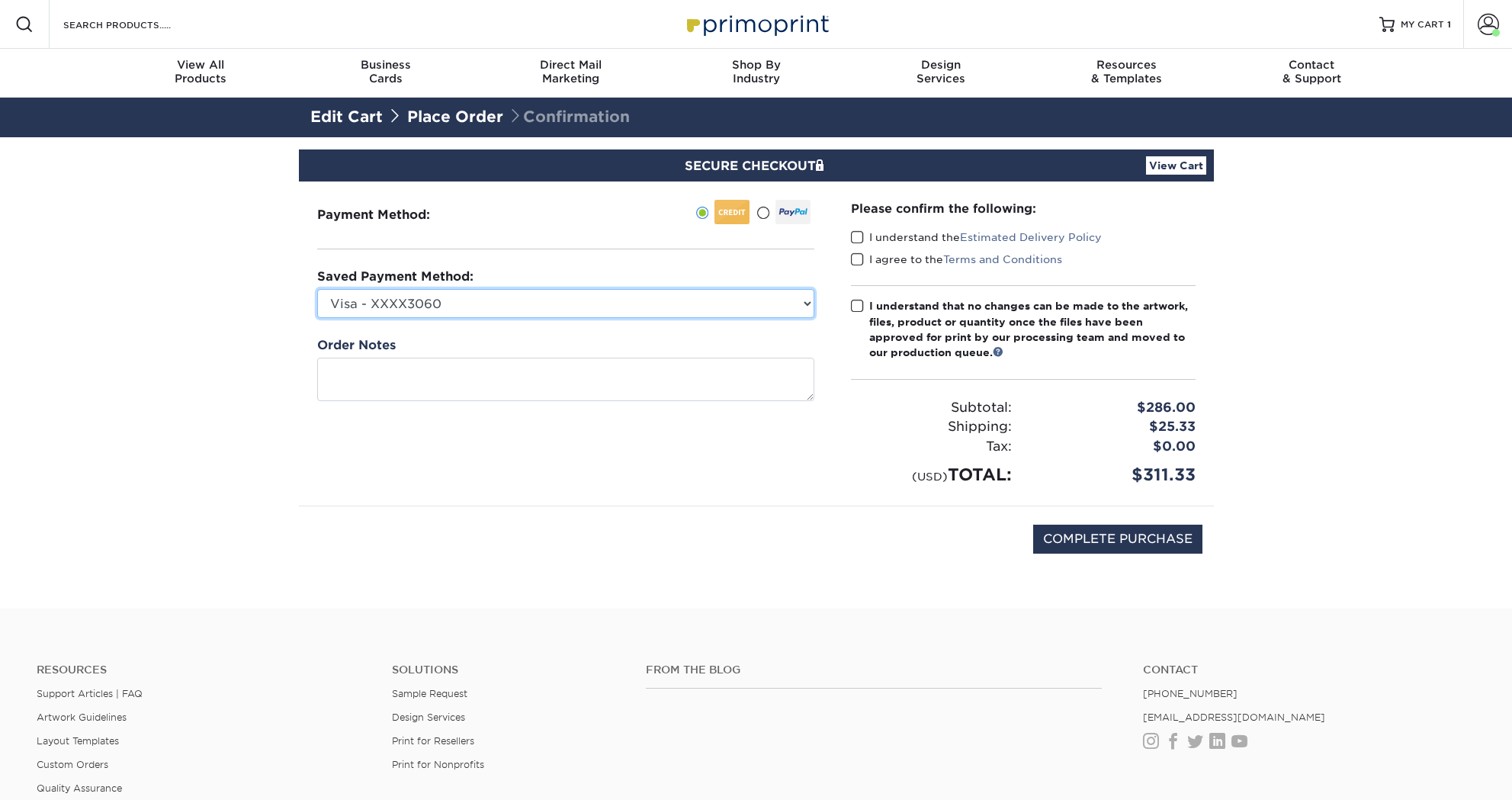
click at [488, 307] on select "Visa - XXXX3060 American Express - XXXX1012 New Credit Card" at bounding box center [565, 303] width 497 height 29
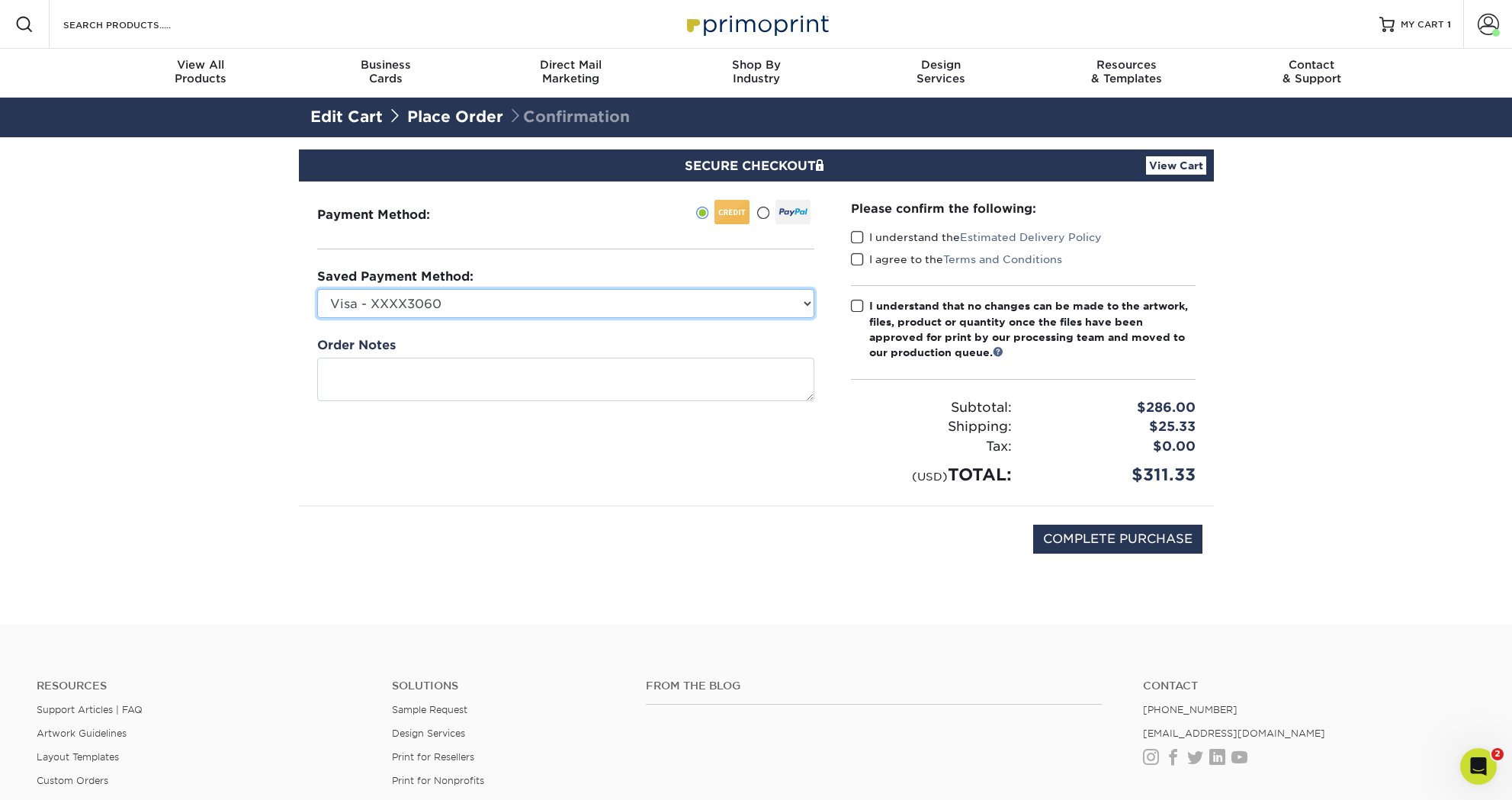
click at [317, 289] on select "Visa - XXXX3060 American Express - XXXX1012 New Credit Card" at bounding box center [565, 303] width 497 height 29
click at [495, 303] on select "Visa - XXXX3060 American Express - XXXX1012 New Credit Card" at bounding box center [565, 303] width 497 height 29
click at [317, 289] on select "Visa - XXXX3060 American Express - XXXX1012 New Credit Card" at bounding box center [565, 303] width 497 height 29
click at [495, 303] on select "Visa - XXXX3060 American Express - XXXX1012 New Credit Card" at bounding box center [565, 303] width 497 height 29
select select
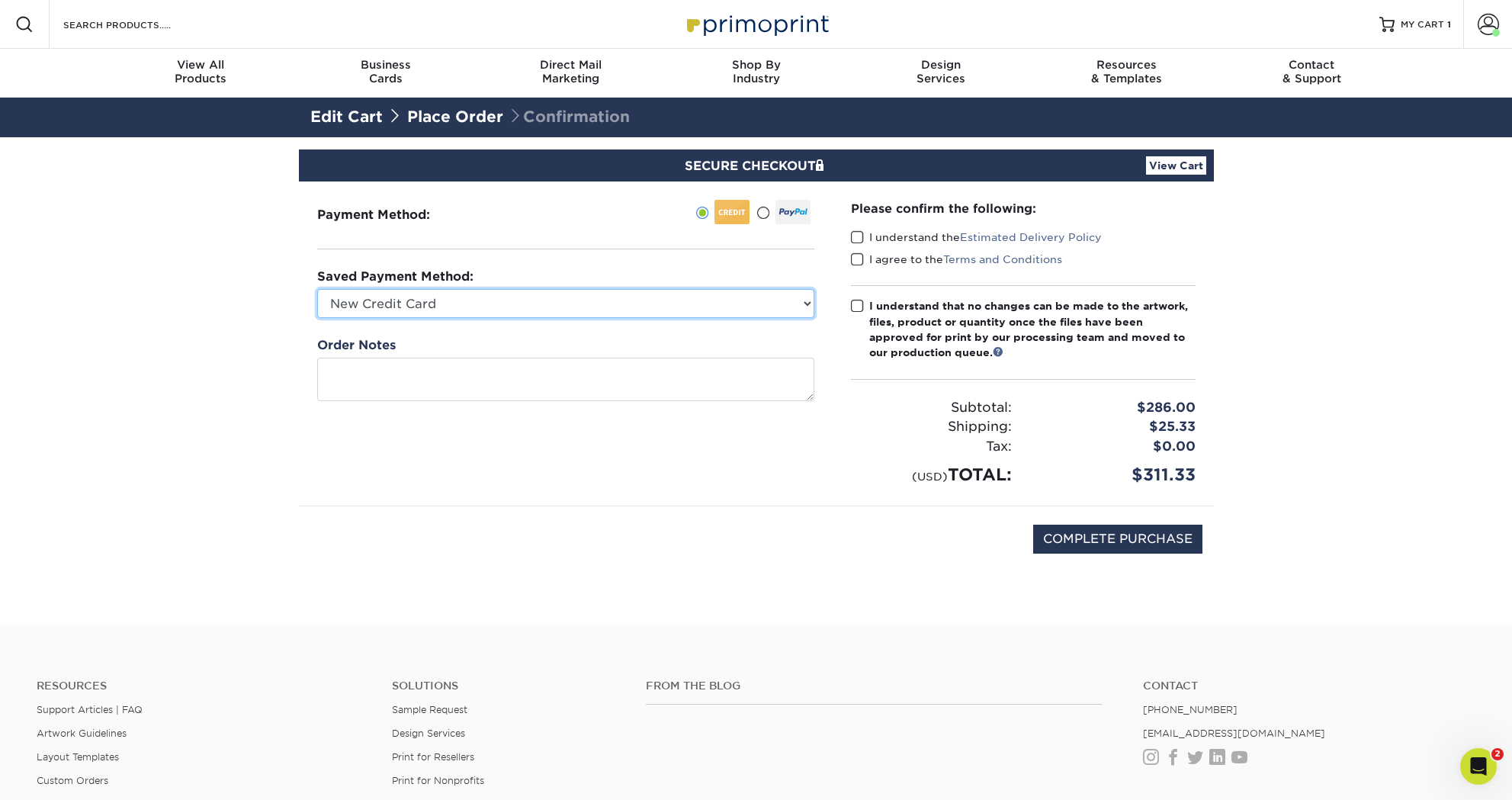
click at [317, 289] on select "Visa - XXXX3060 American Express - XXXX1012 New Credit Card" at bounding box center [565, 303] width 497 height 29
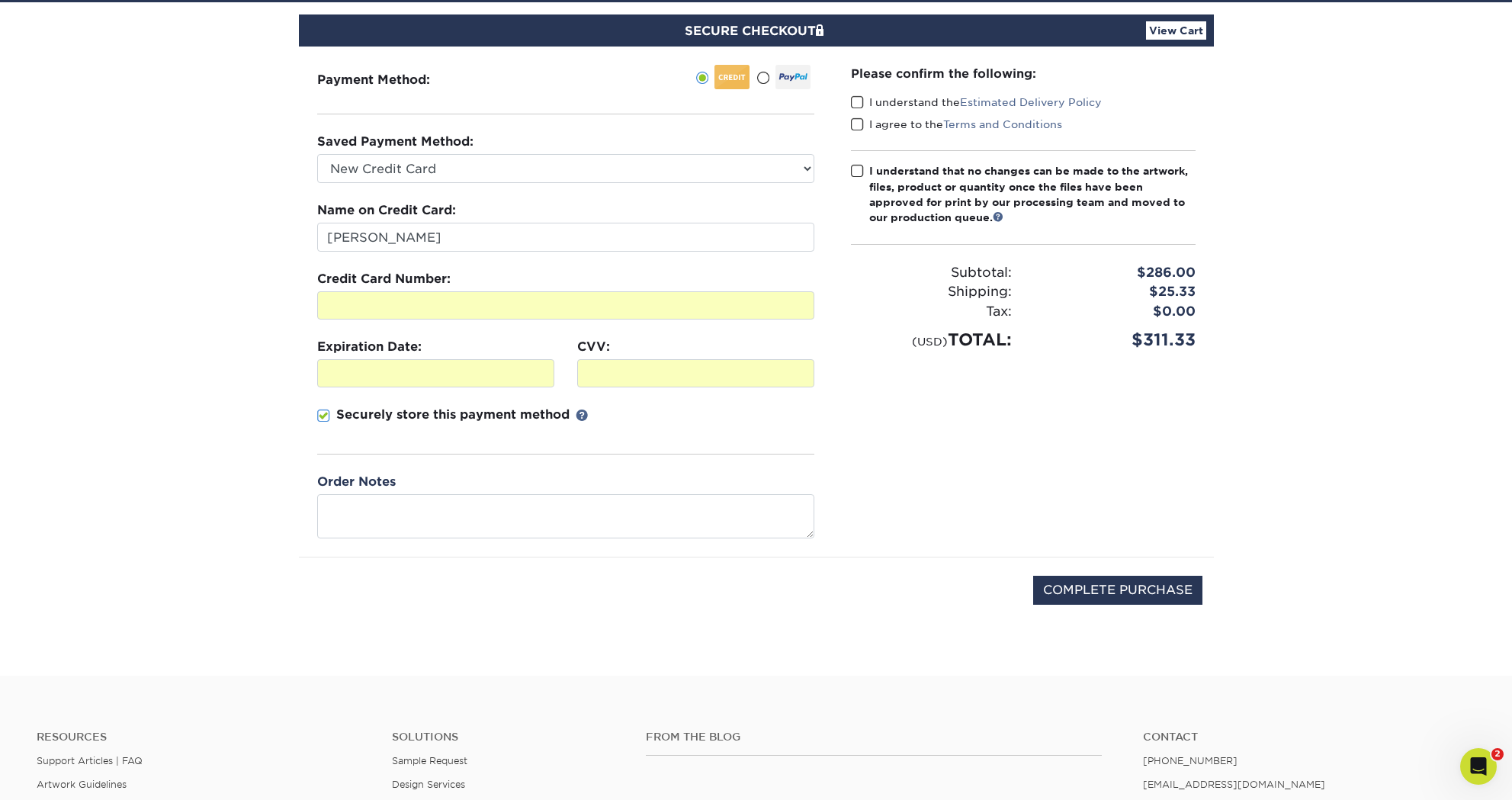
scroll to position [150, 0]
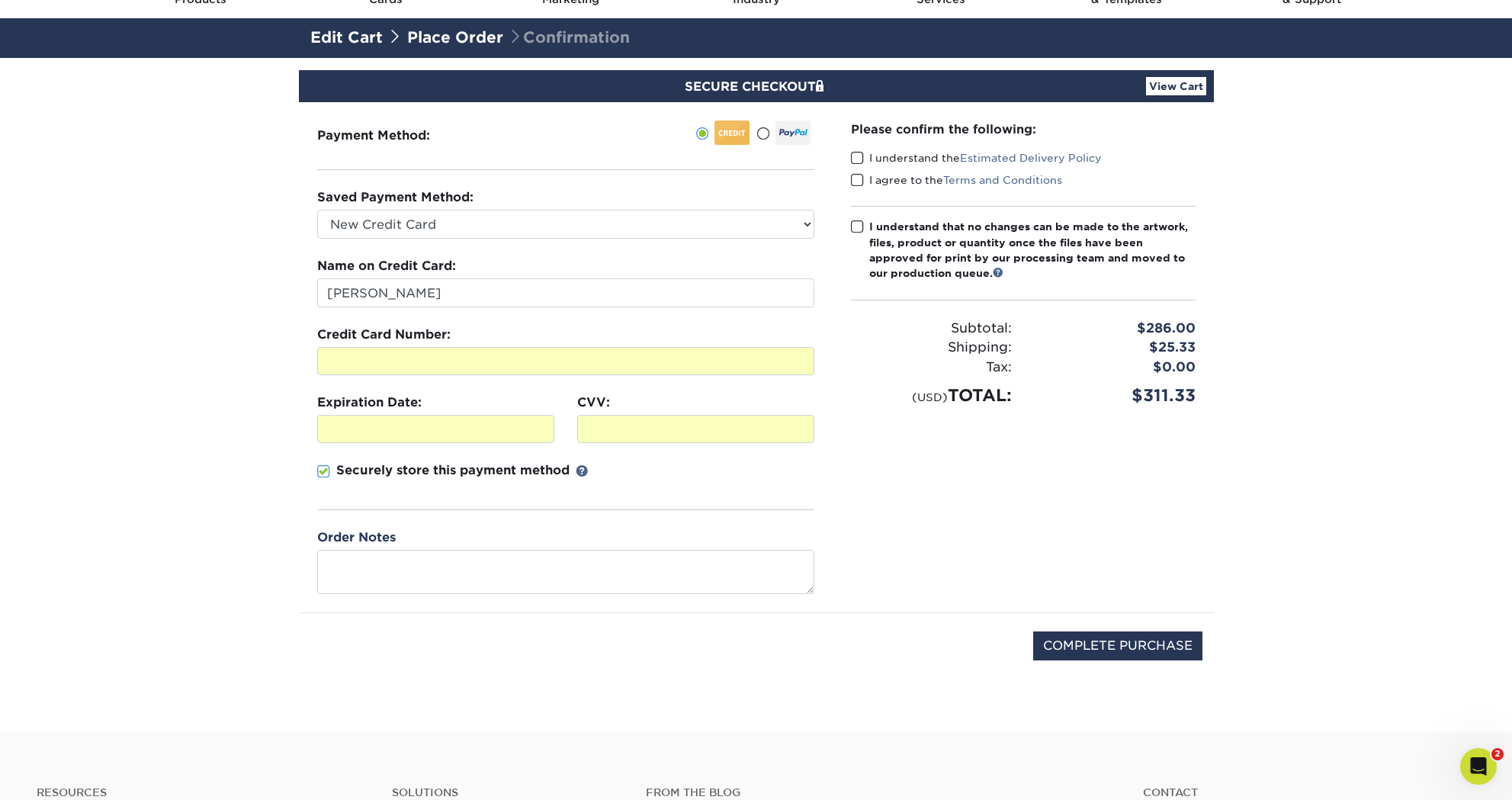
drag, startPoint x: 861, startPoint y: 159, endPoint x: 861, endPoint y: 168, distance: 9.0
click at [861, 159] on span at bounding box center [857, 158] width 13 height 14
click at [0, 0] on input "I understand the Estimated Delivery Policy" at bounding box center [0, 0] width 0 height 0
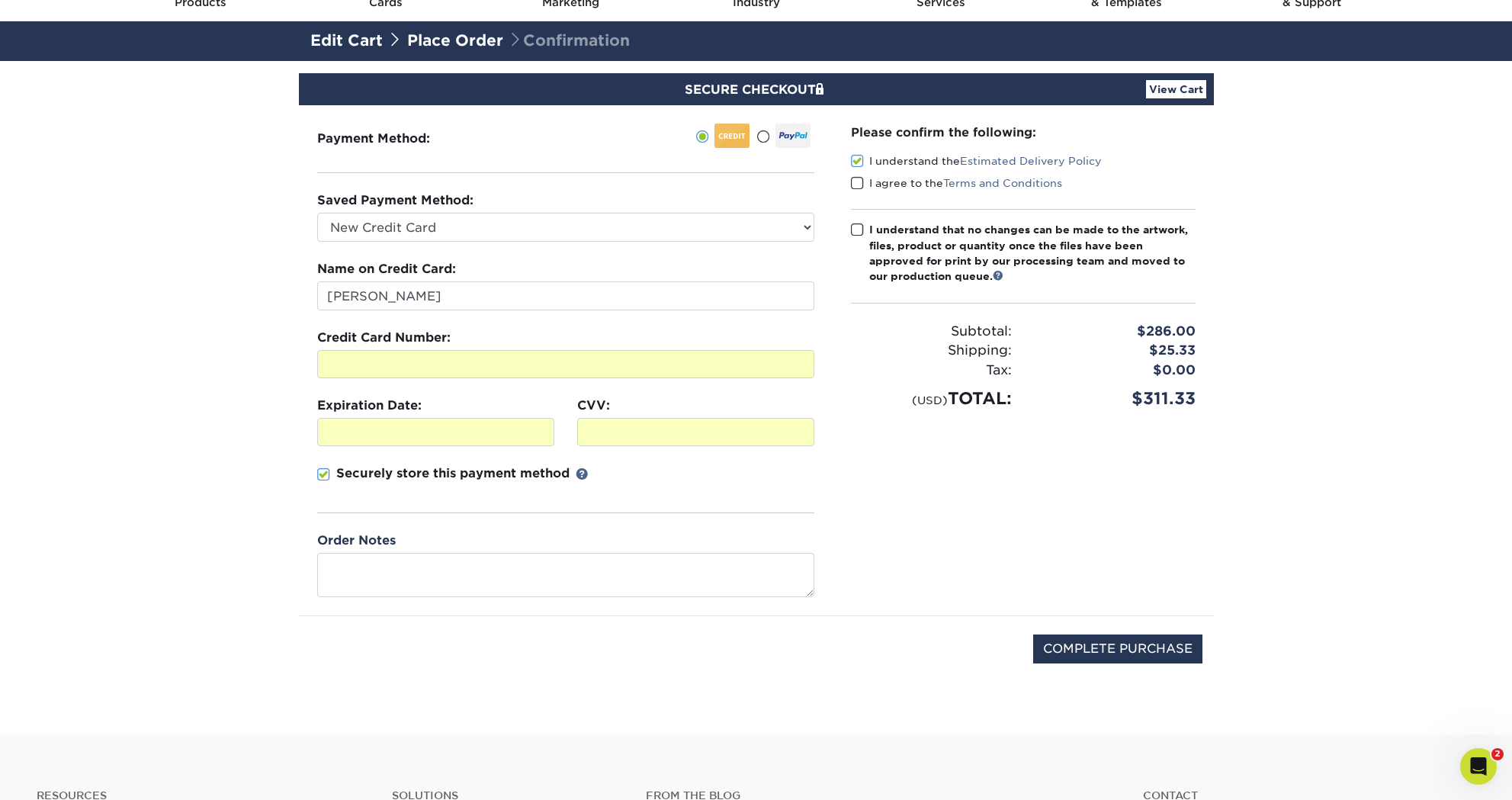
click at [859, 180] on span at bounding box center [857, 183] width 13 height 14
click at [0, 0] on input "I agree to the Terms and Conditions" at bounding box center [0, 0] width 0 height 0
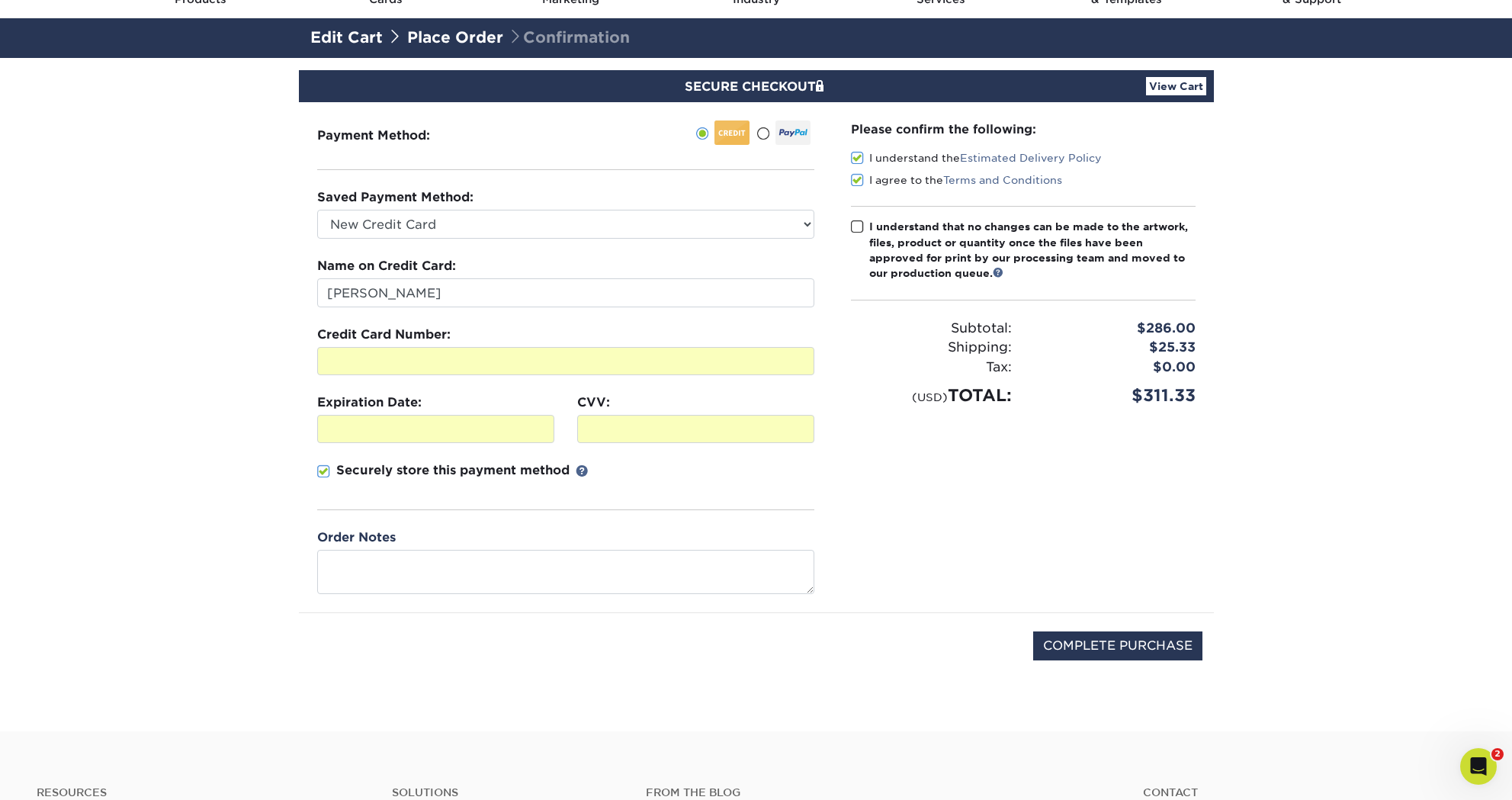
click at [855, 232] on span at bounding box center [857, 227] width 13 height 14
click at [0, 0] on input "I understand that no changes can be made to the artwork, files, product or quan…" at bounding box center [0, 0] width 0 height 0
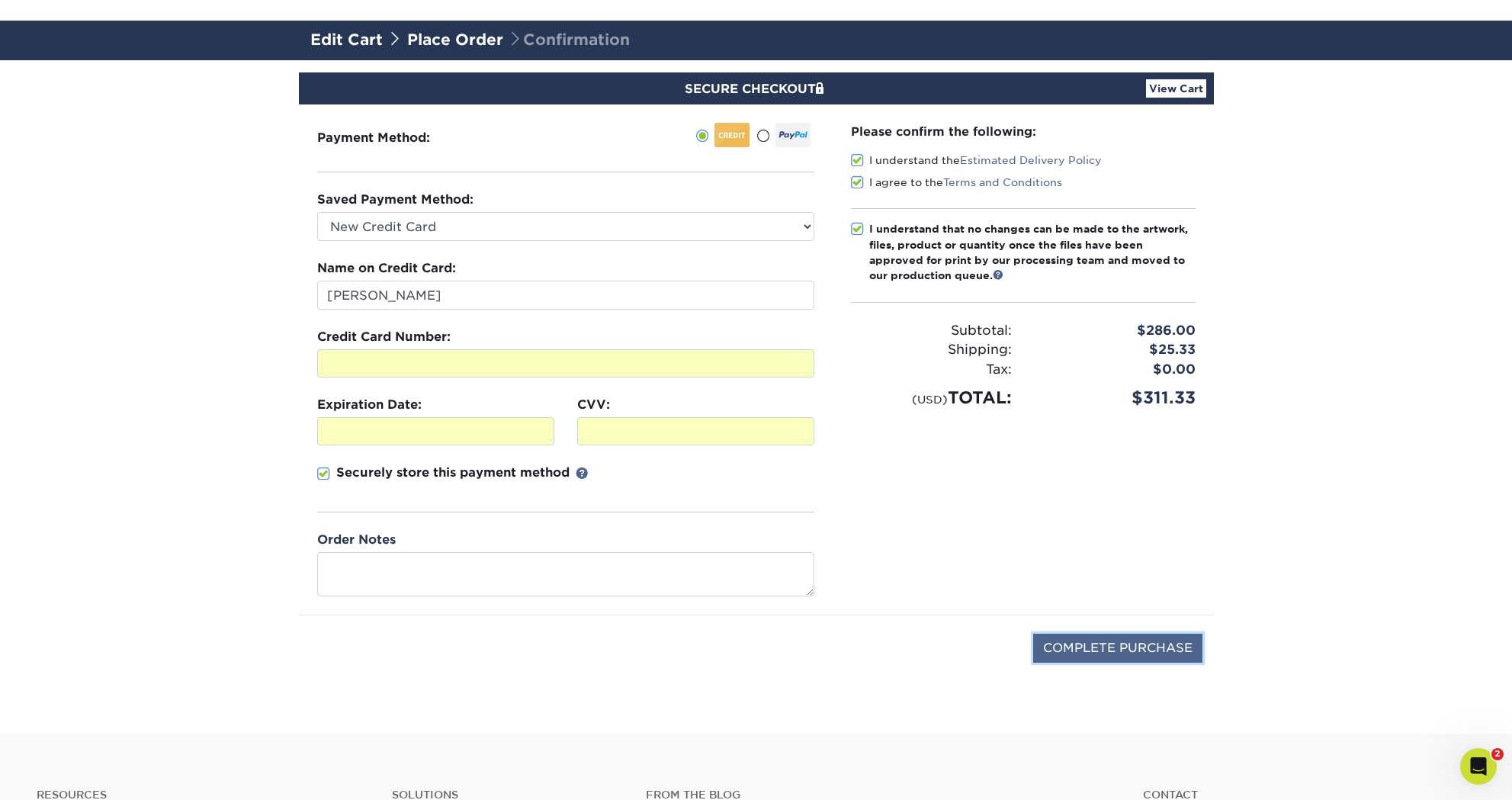
click at [1114, 645] on input "COMPLETE PURCHASE" at bounding box center [1118, 648] width 169 height 29
type input "PROCESSING, PLEASE WAIT..."
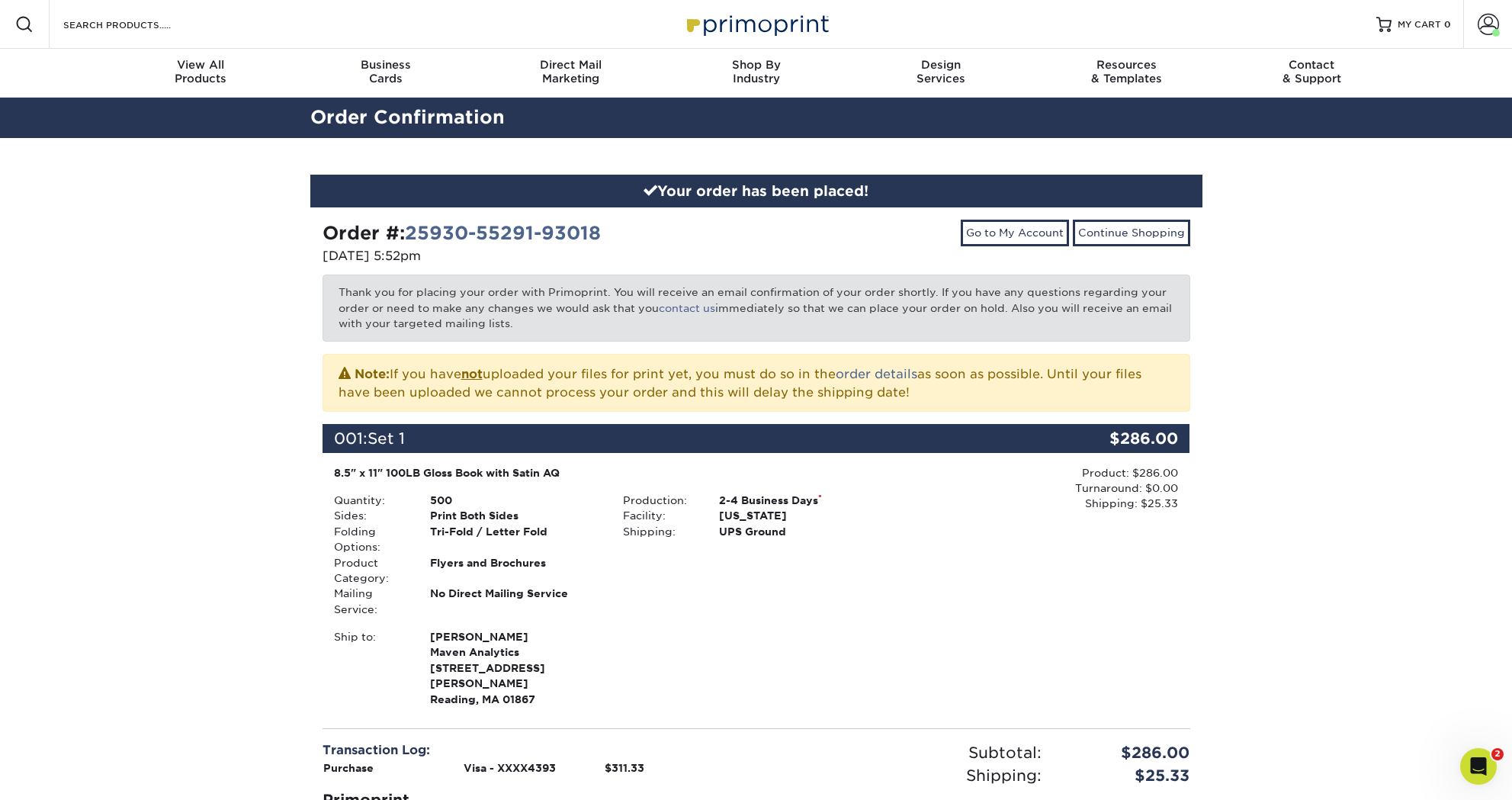
scroll to position [42, 0]
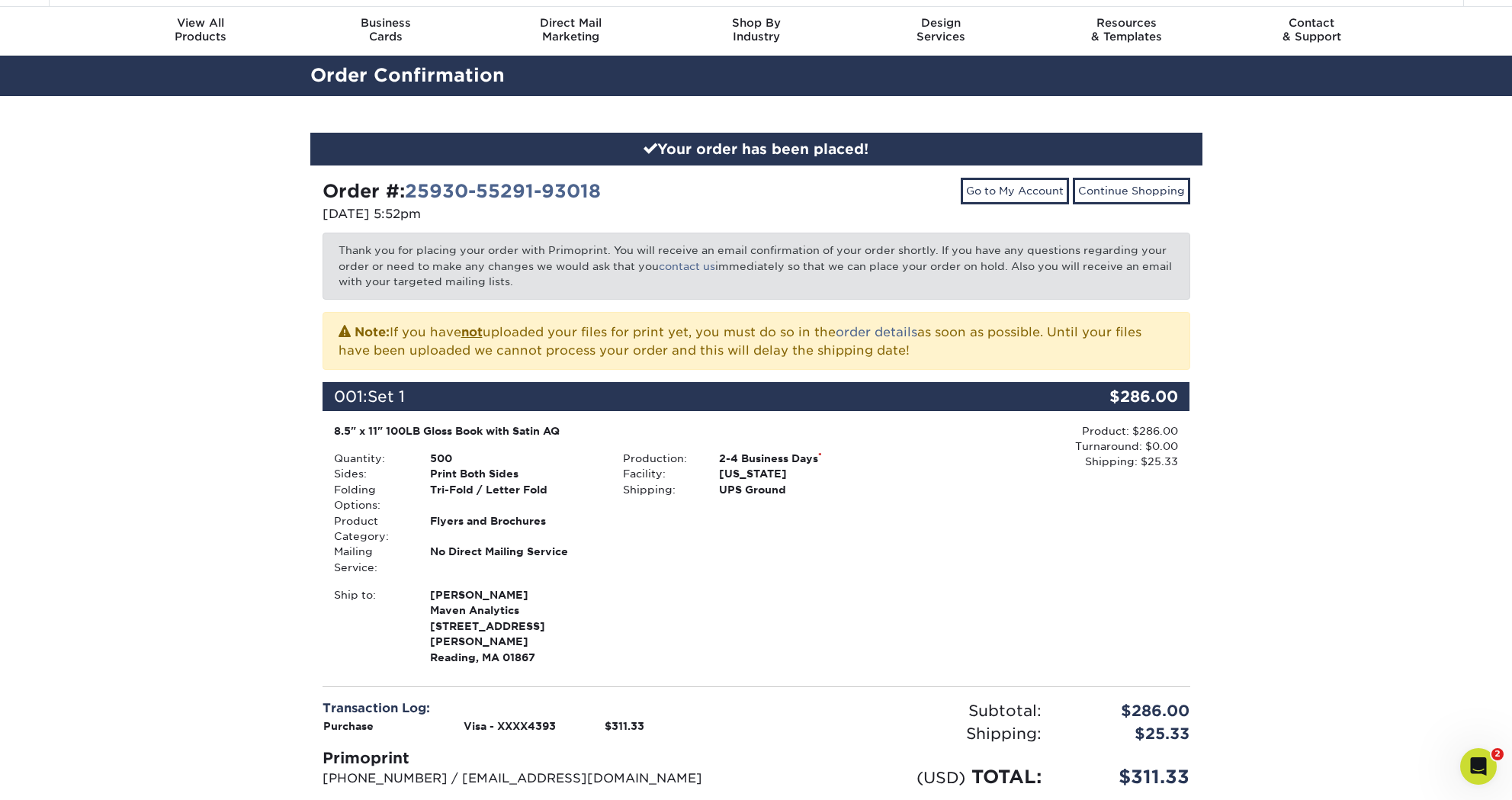
click at [1392, 221] on div "Your order has been placed! Order #: 25930-55291-93018 [DATE] 5:52pm Go to My A…" at bounding box center [756, 522] width 1512 height 853
